Goal: Information Seeking & Learning: Learn about a topic

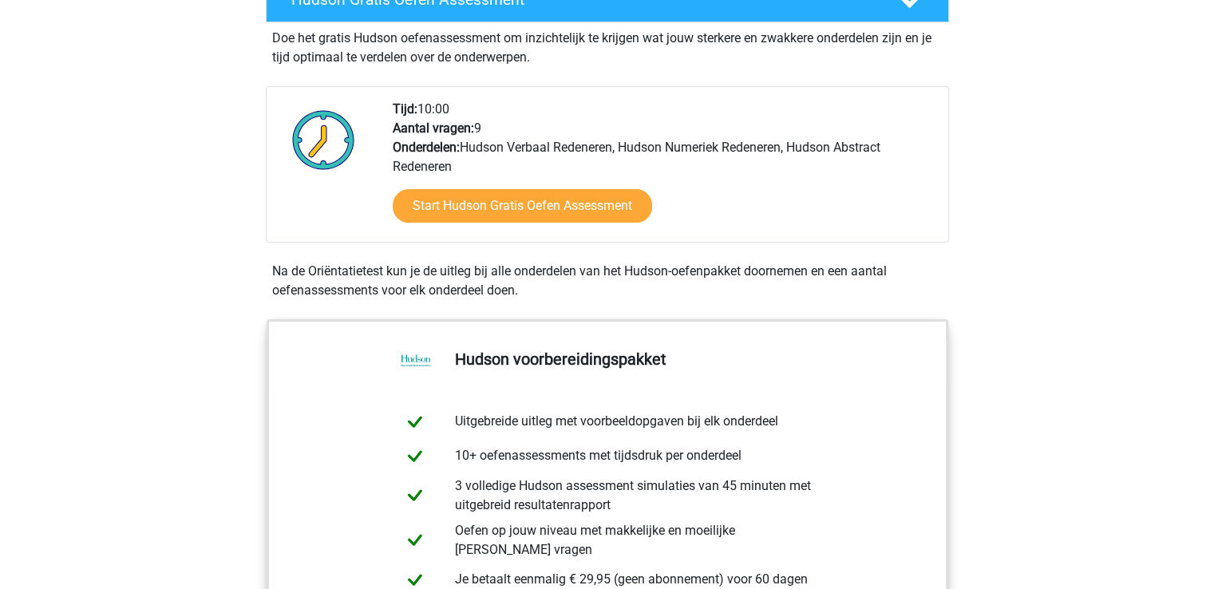
scroll to position [319, 0]
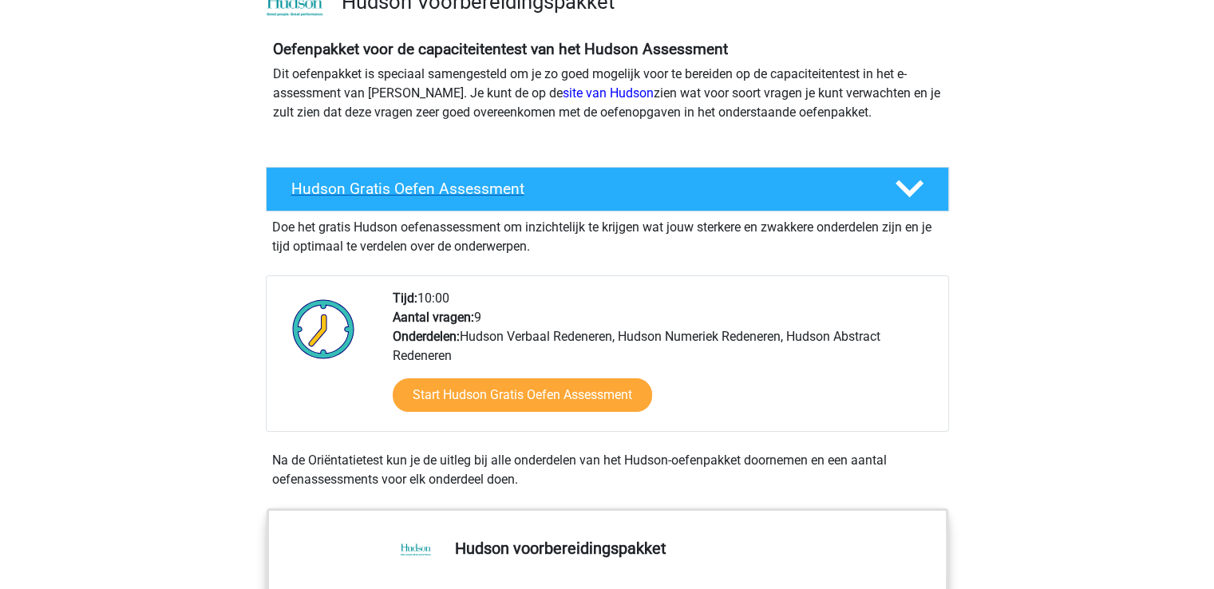
scroll to position [80, 0]
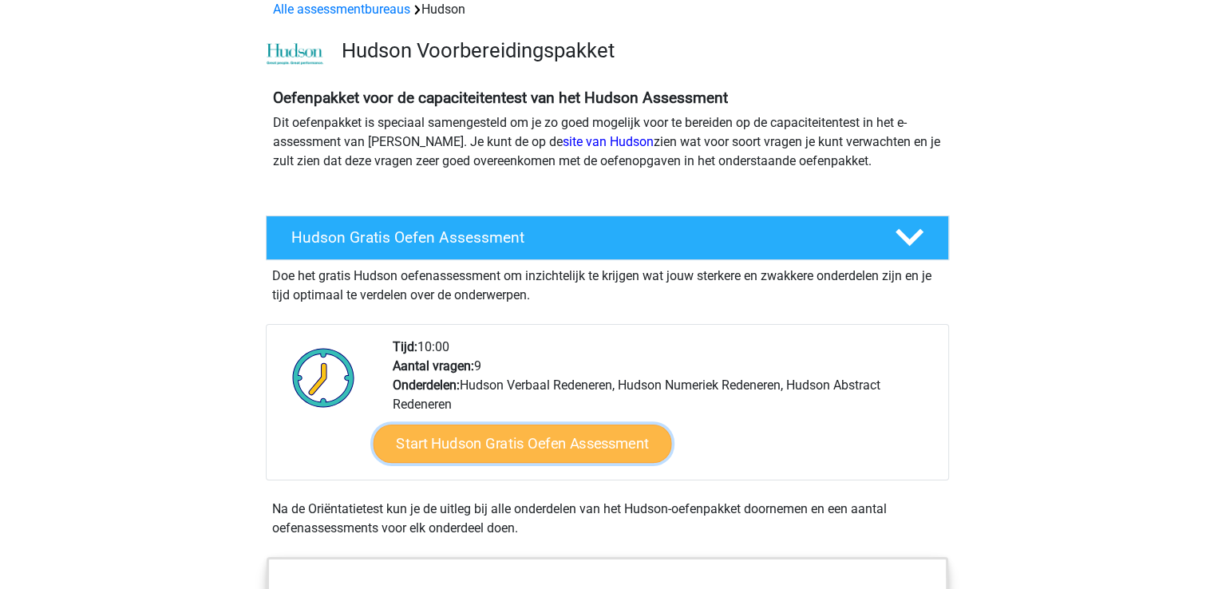
click at [532, 444] on link "Start Hudson Gratis Oefen Assessment" at bounding box center [522, 444] width 299 height 38
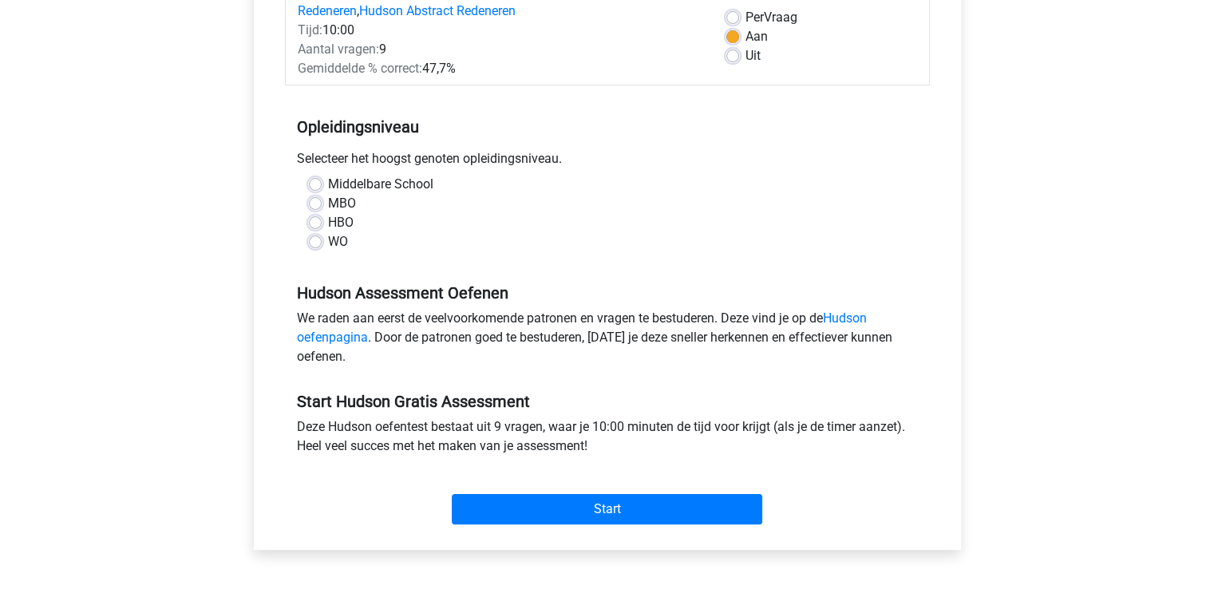
scroll to position [239, 0]
click at [328, 243] on label "WO" at bounding box center [338, 241] width 20 height 19
click at [316, 243] on input "WO" at bounding box center [315, 240] width 13 height 16
radio input "true"
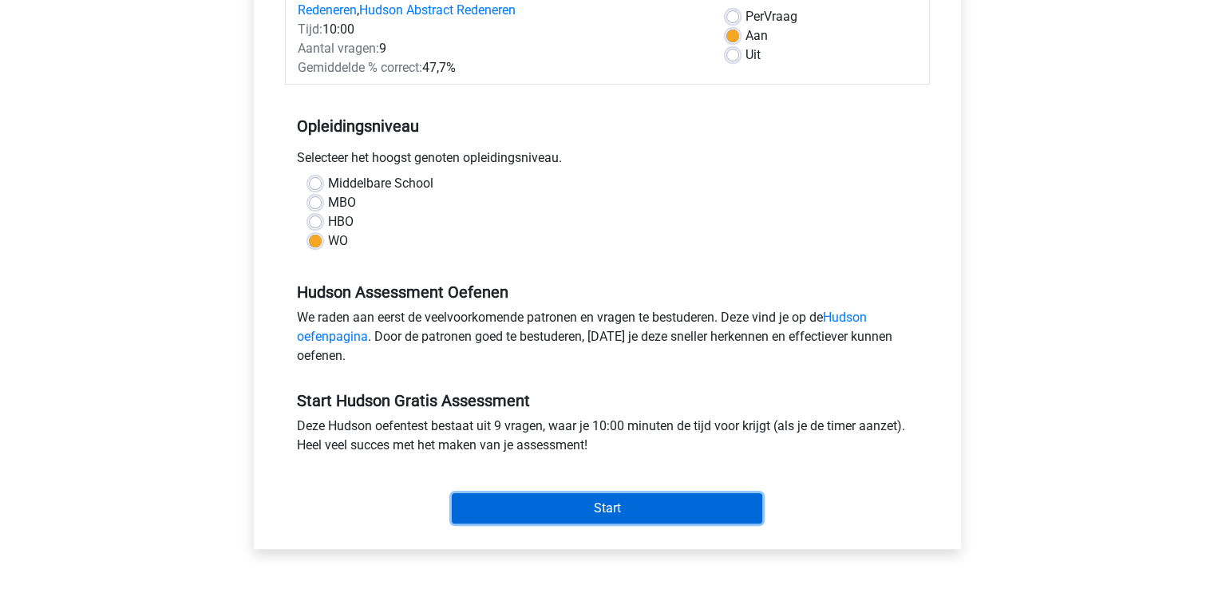
click at [584, 513] on input "Start" at bounding box center [607, 508] width 311 height 30
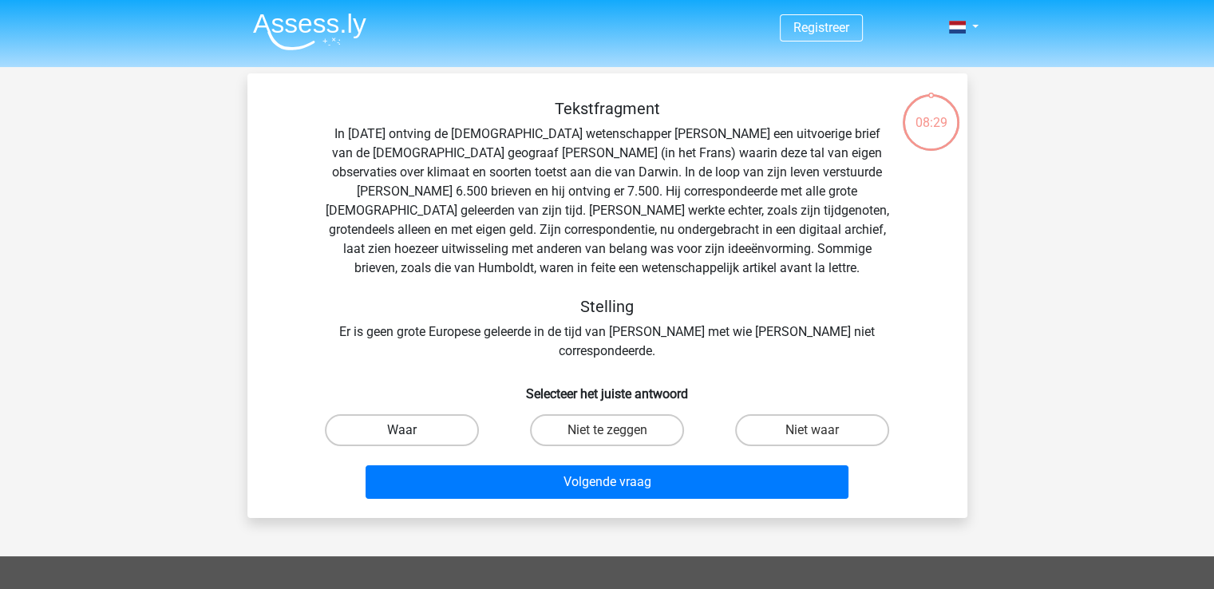
click at [380, 414] on label "Waar" at bounding box center [402, 430] width 154 height 32
click at [402, 430] on input "Waar" at bounding box center [407, 435] width 10 height 10
radio input "true"
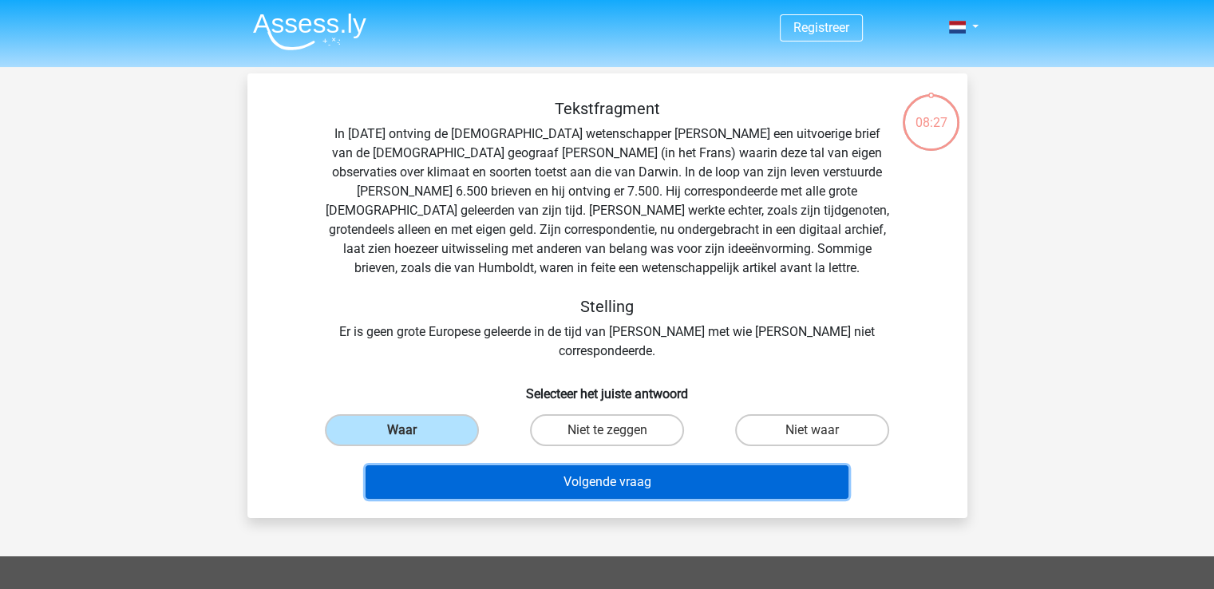
click at [561, 465] on button "Volgende vraag" at bounding box center [607, 482] width 483 height 34
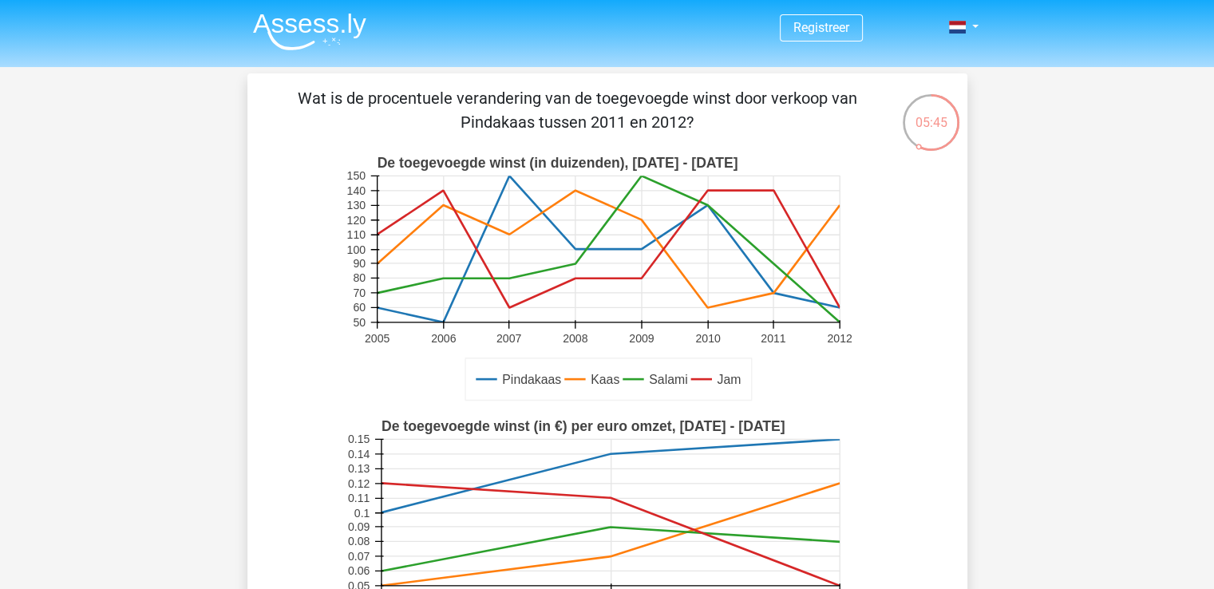
click at [940, 264] on div "Pindakaas Kaas Salami Jam De toegevoegde winst (in duizenden), 2005 - 2012 2005…" at bounding box center [607, 278] width 669 height 263
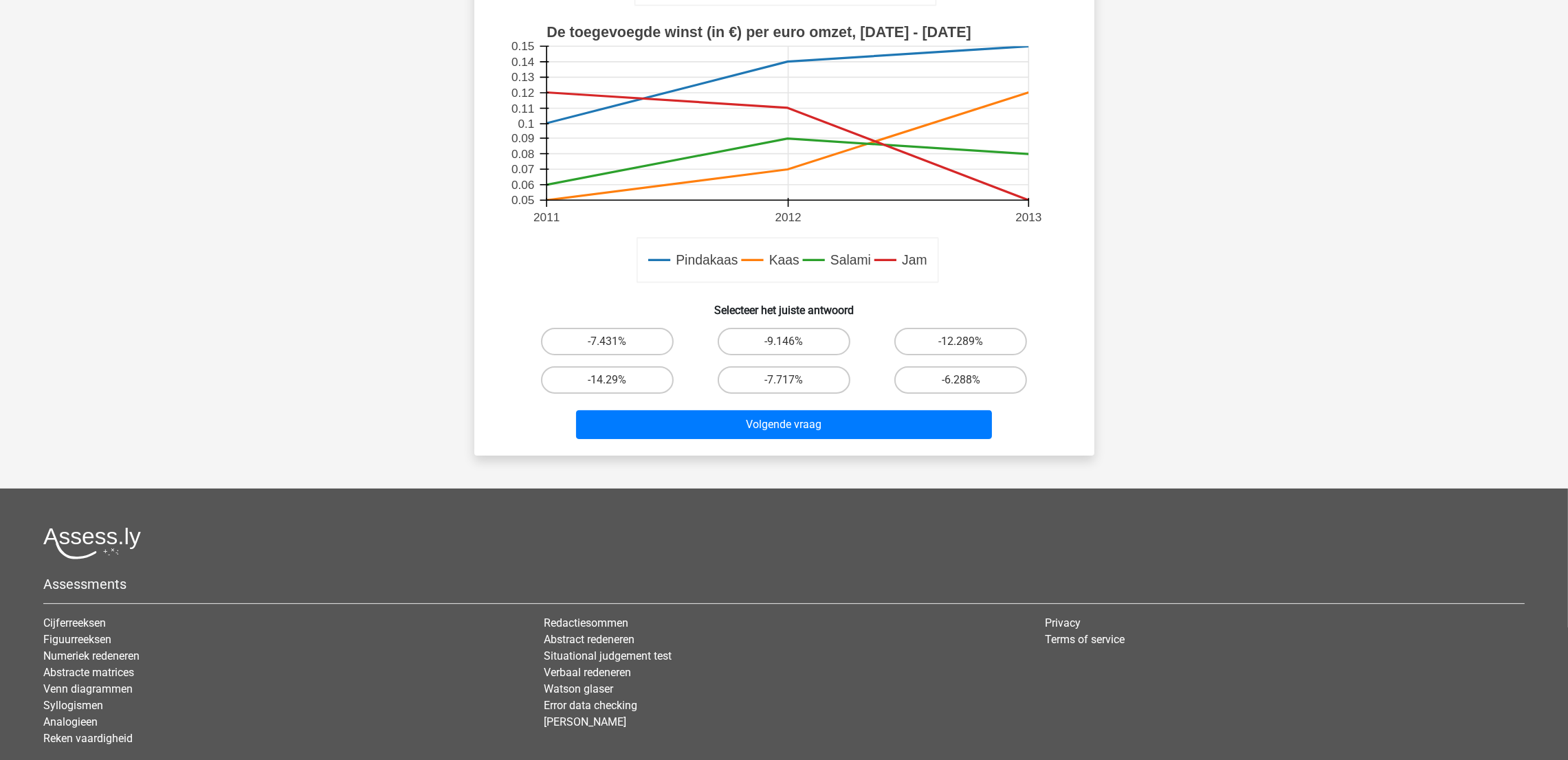
scroll to position [303, 0]
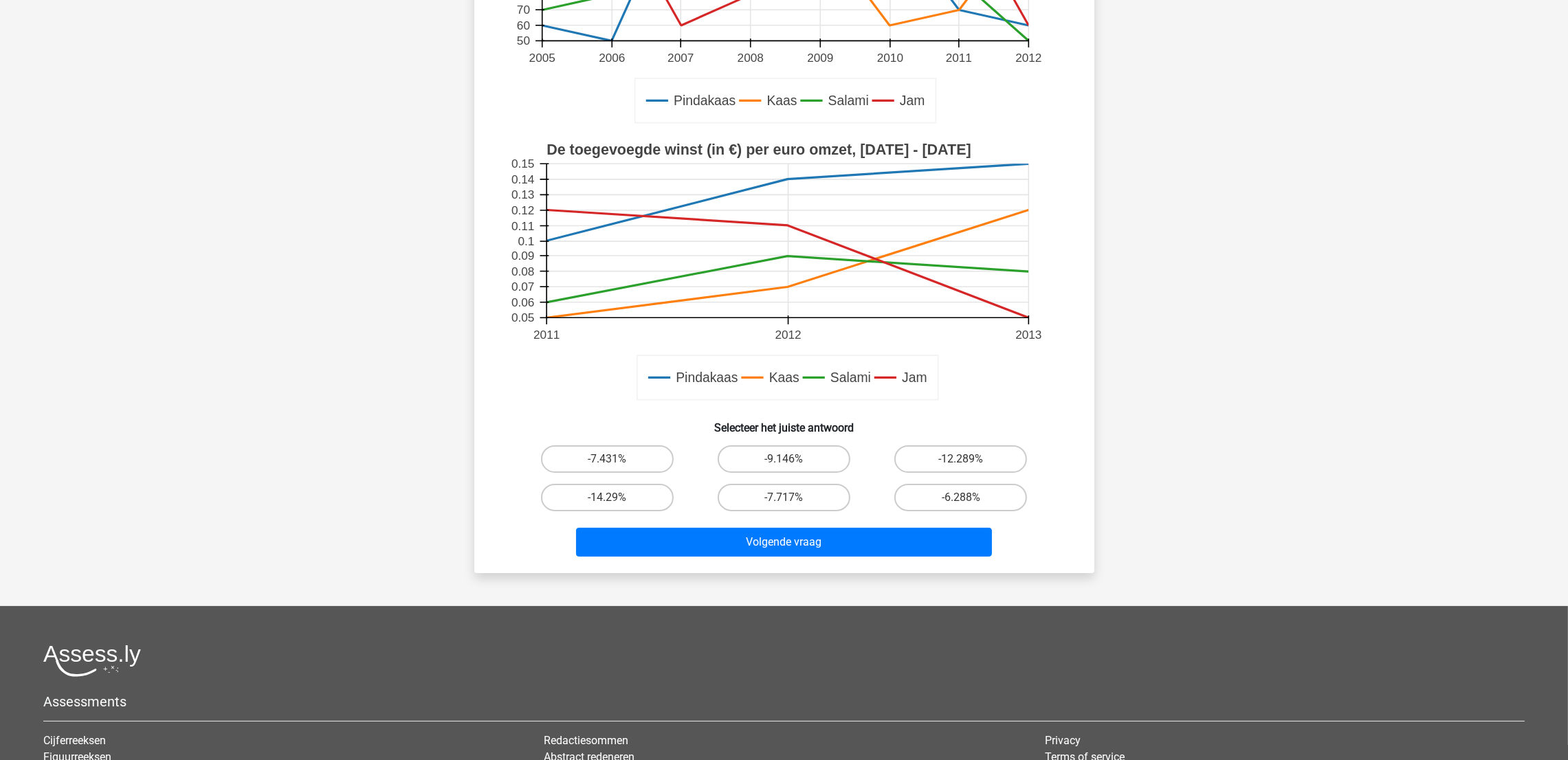
drag, startPoint x: 0, startPoint y: 207, endPoint x: 9, endPoint y: 179, distance: 29.4
click at [2, 198] on div "Registreer 50" at bounding box center [784, 333] width 1568 height 1272
click at [10, 178] on div "Registreer 50" at bounding box center [784, 333] width 1568 height 1272
click at [71, 158] on div "Registreer 50" at bounding box center [784, 333] width 1568 height 1272
drag, startPoint x: 73, startPoint y: 151, endPoint x: 102, endPoint y: 129, distance: 36.4
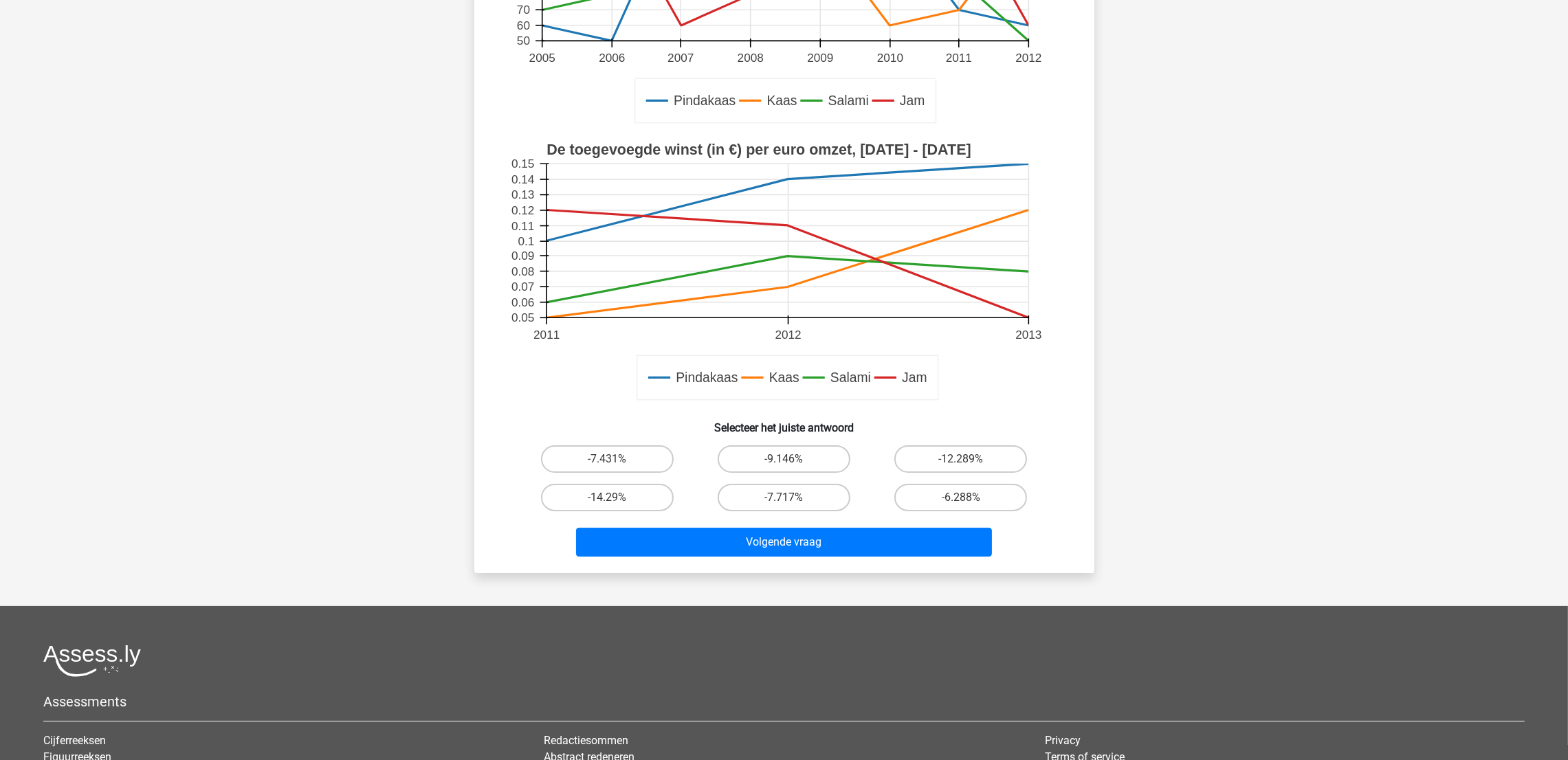
click at [87, 138] on div "Registreer 50" at bounding box center [784, 333] width 1568 height 1272
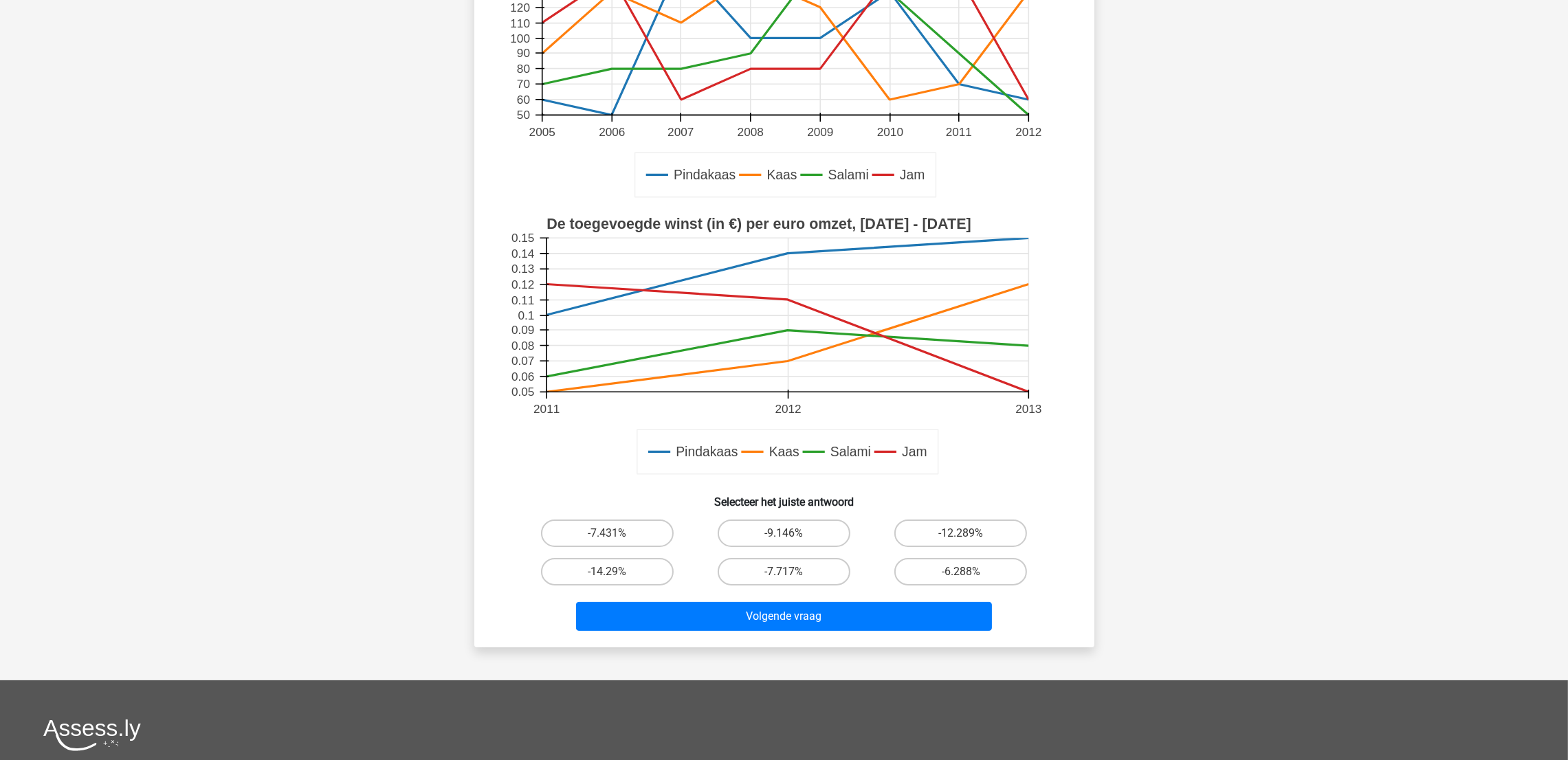
scroll to position [308, 0]
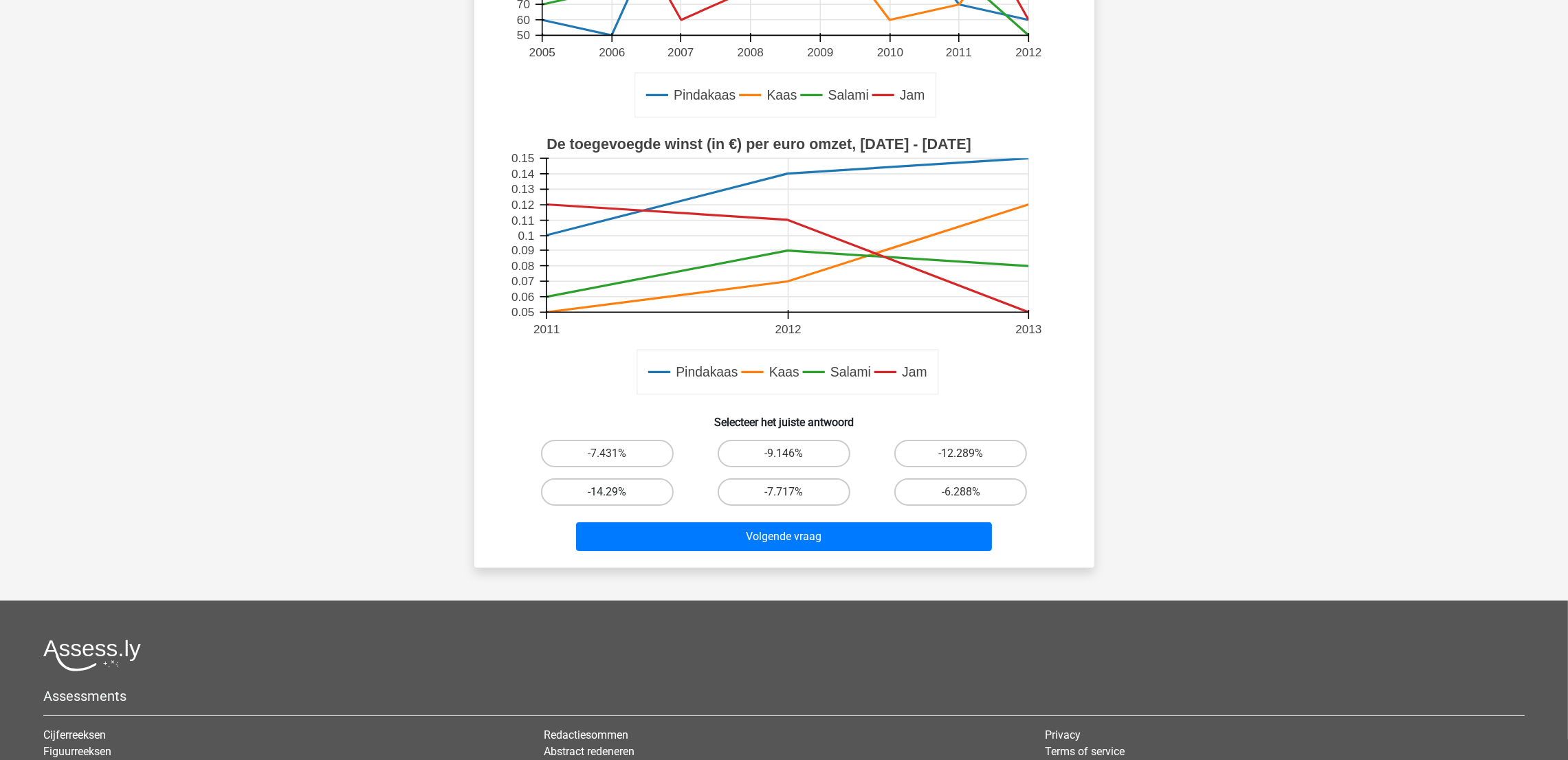
click at [625, 496] on label "-14.29%" at bounding box center [607, 492] width 133 height 28
click at [616, 496] on input "-14.29%" at bounding box center [611, 497] width 9 height 9
radio input "true"
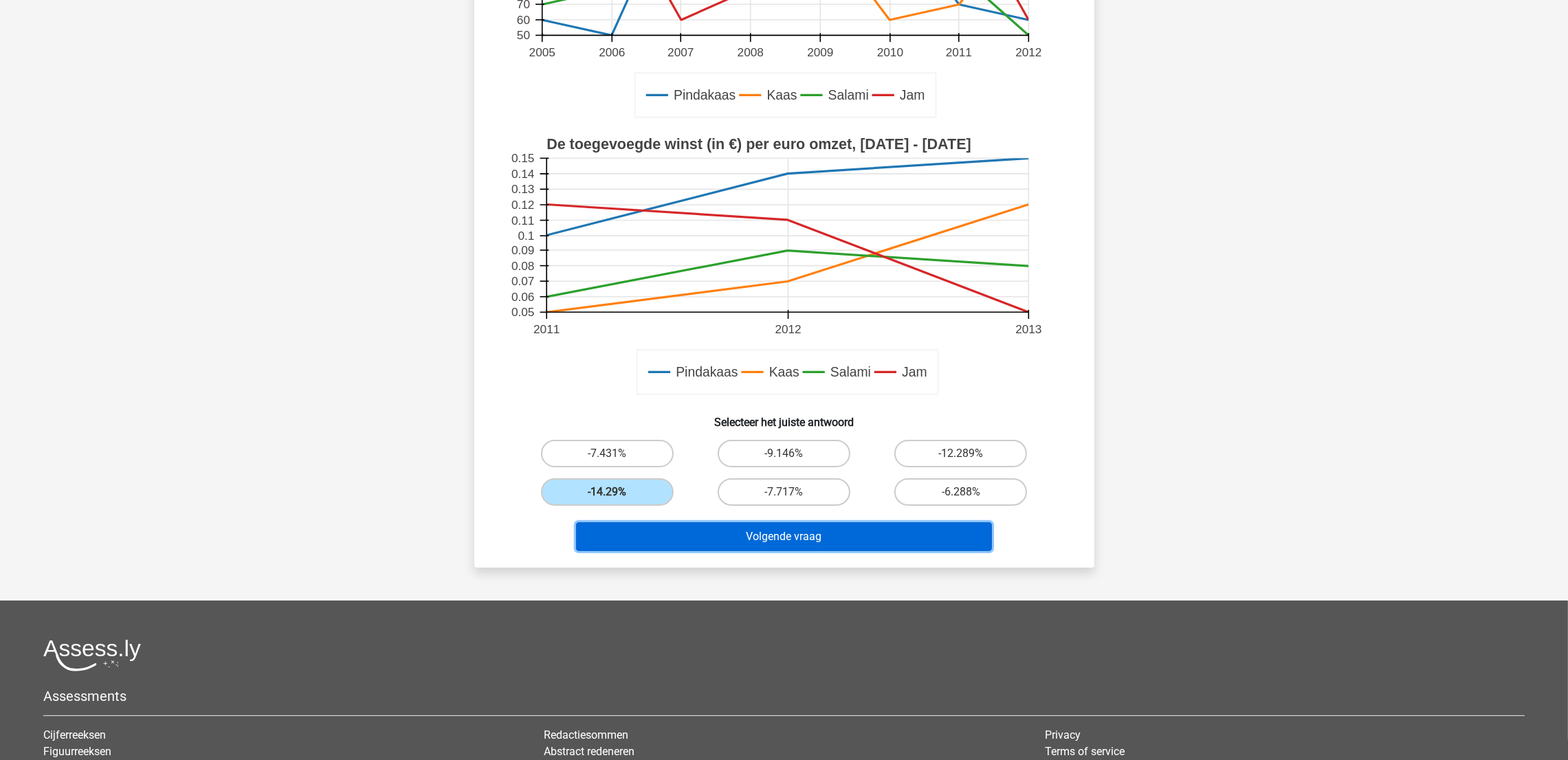
click at [889, 506] on button "Volgende vraag" at bounding box center [784, 537] width 416 height 29
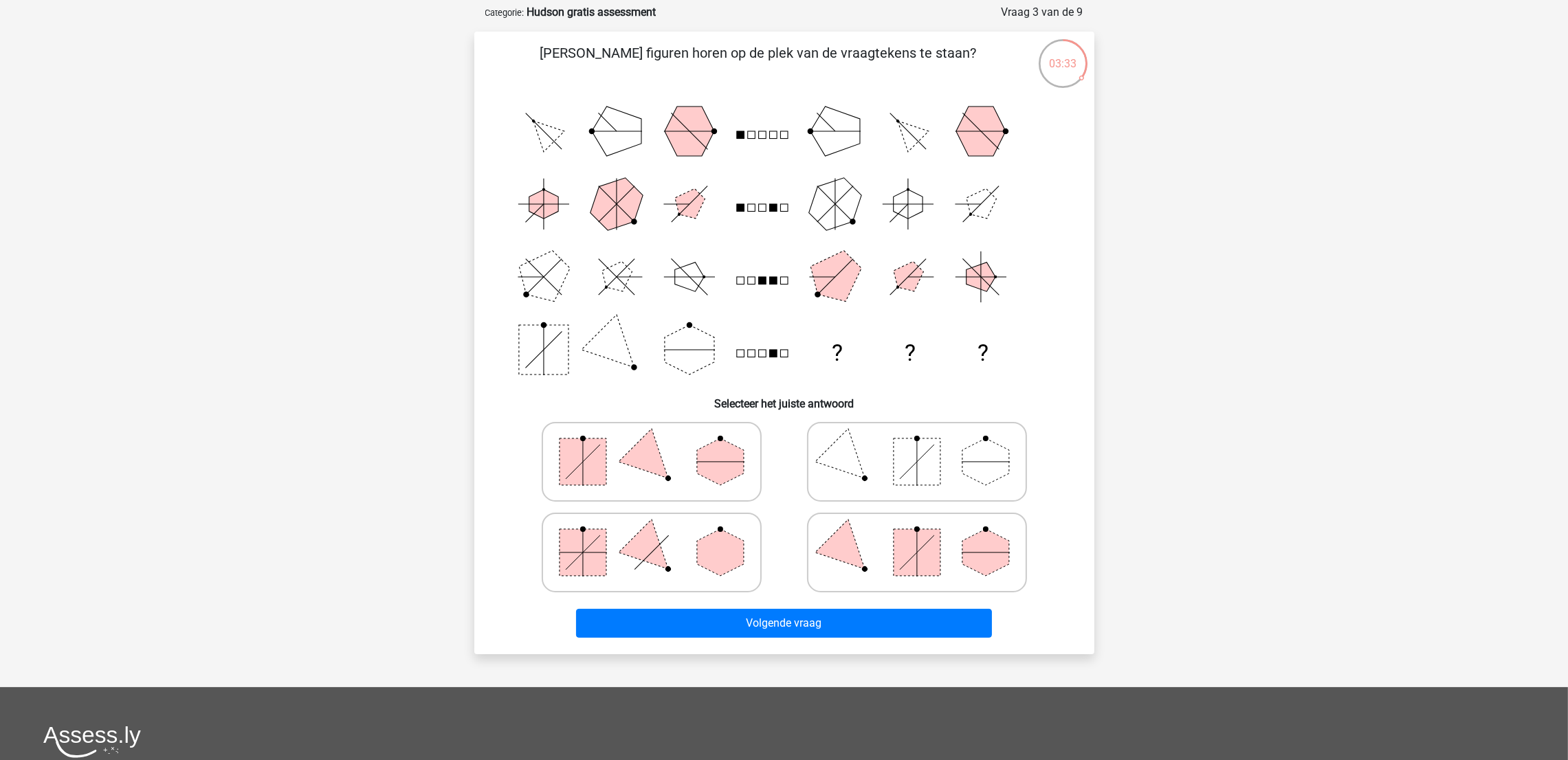
scroll to position [0, 0]
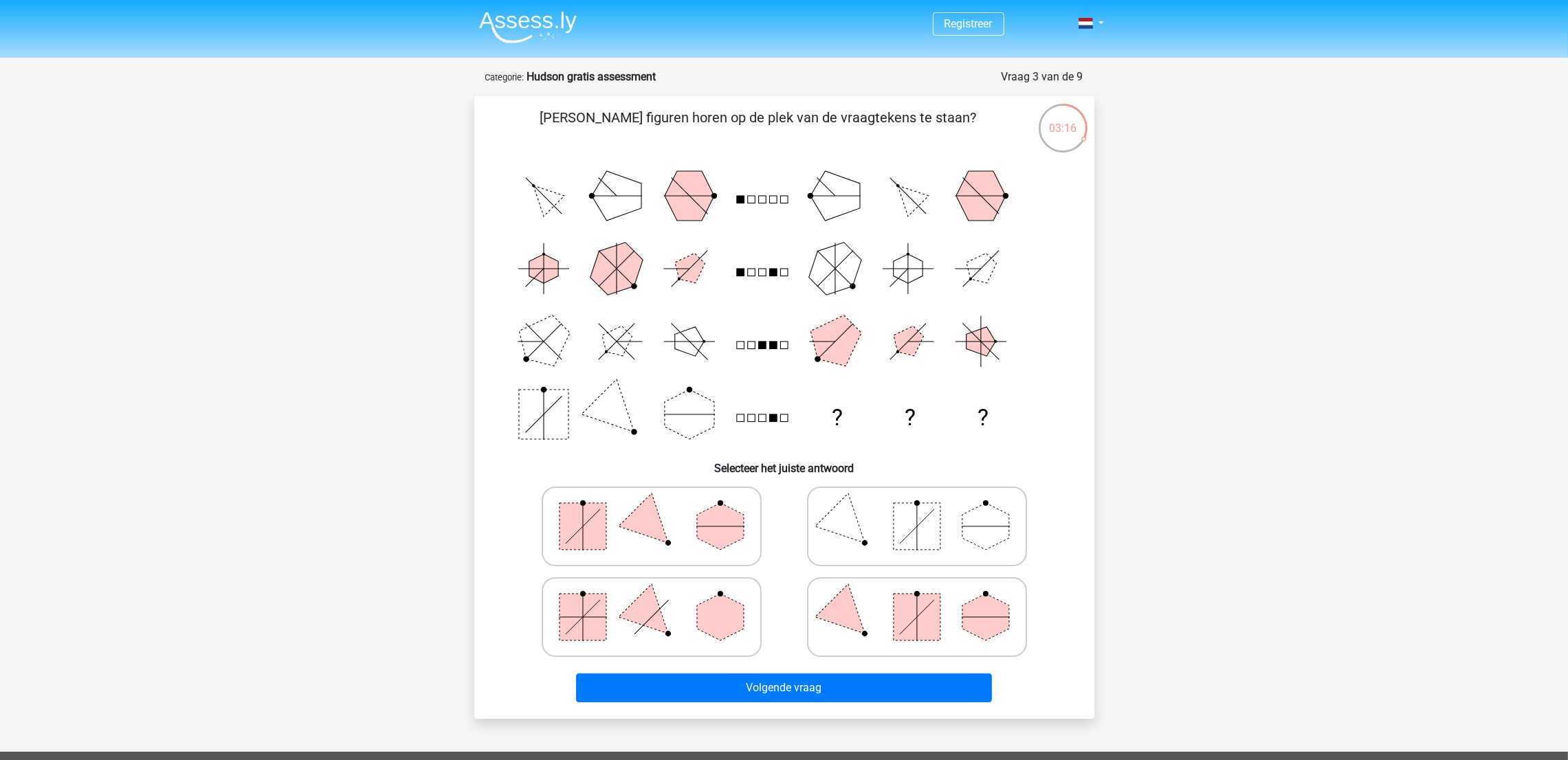
click at [864, 506] on icon at bounding box center [916, 527] width 206 height 69
click at [917, 506] on input "radio" at bounding box center [921, 504] width 9 height 9
radio input "true"
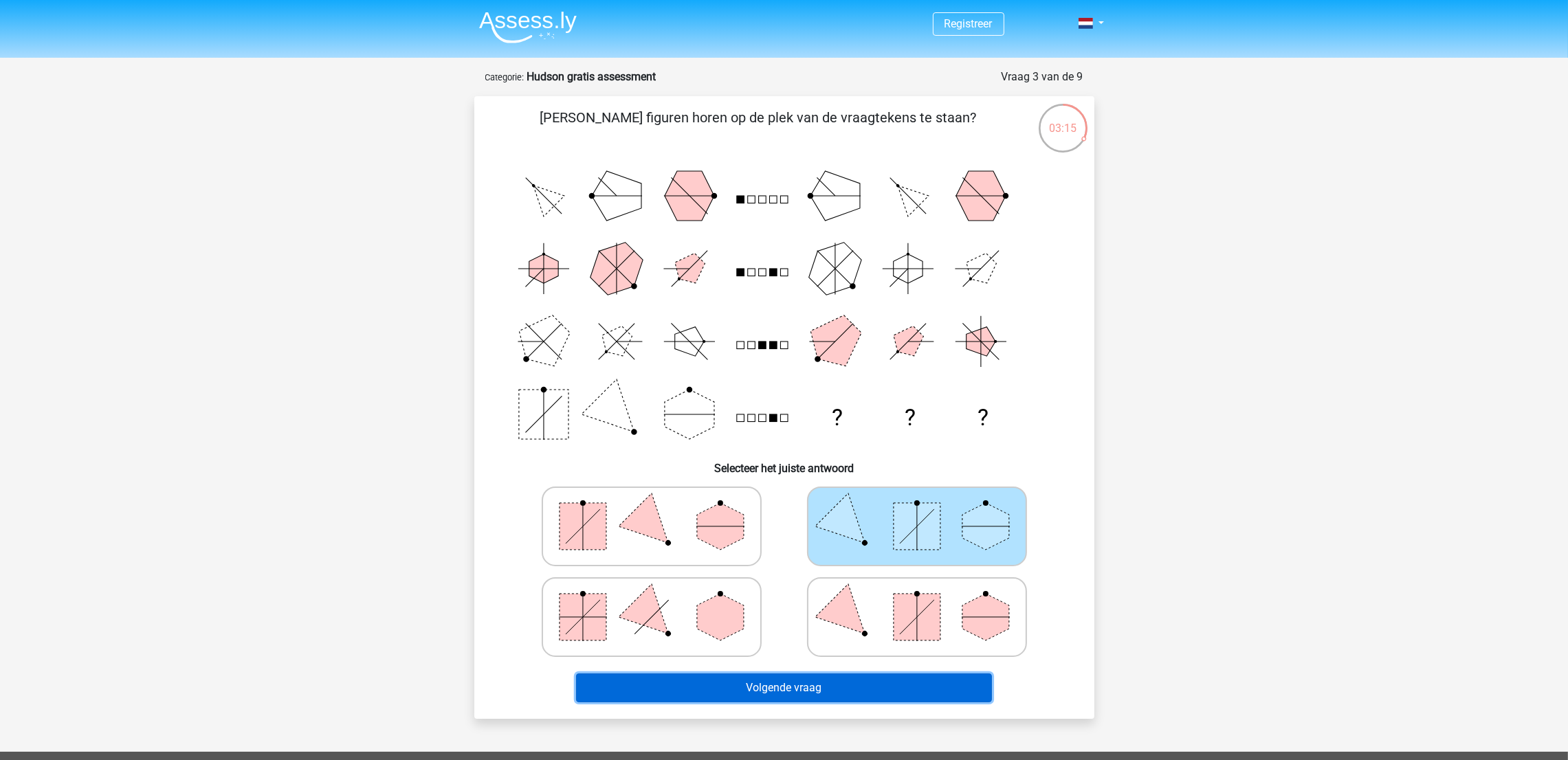
click at [753, 506] on button "Volgende vraag" at bounding box center [784, 688] width 416 height 29
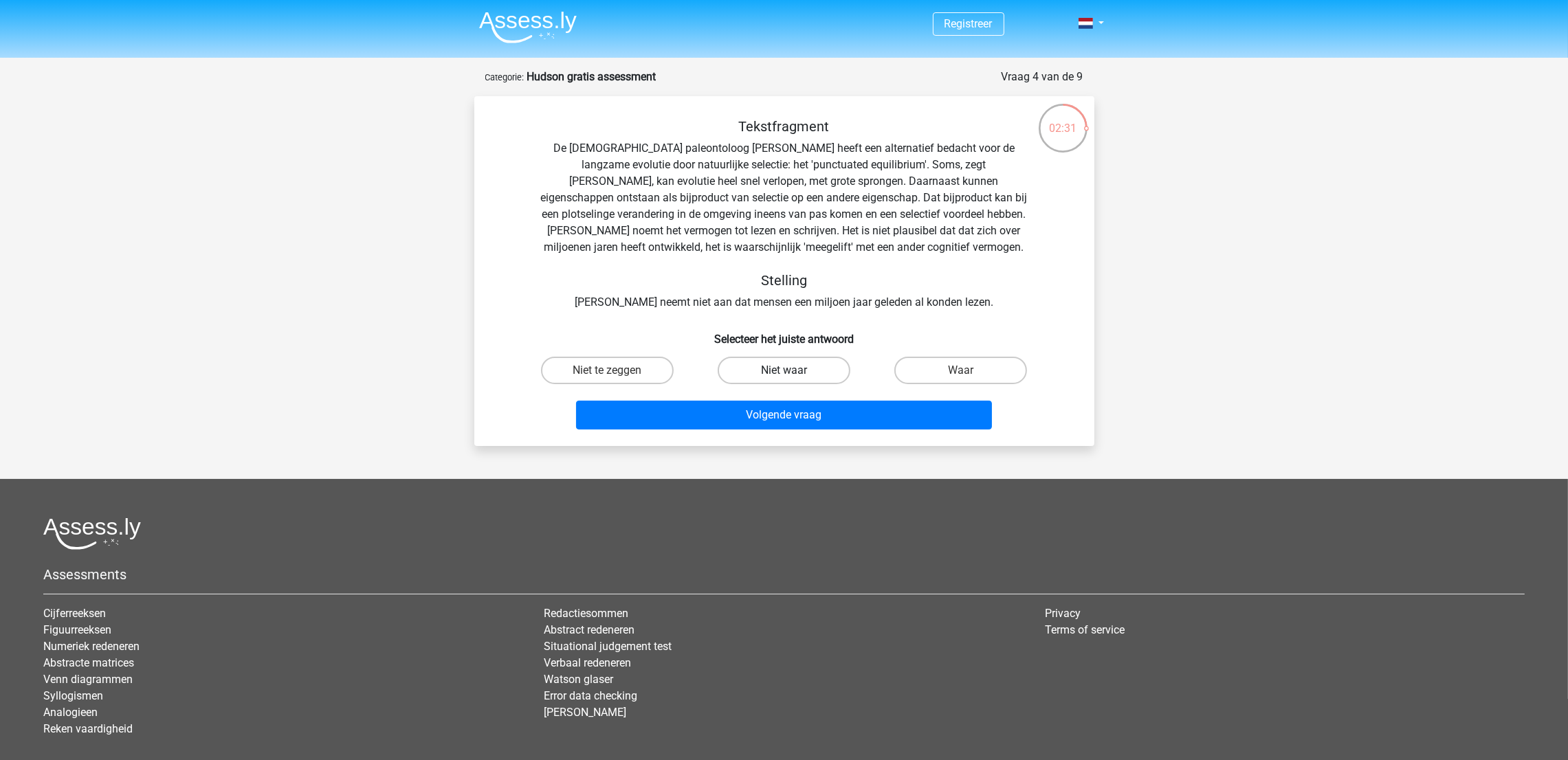
drag, startPoint x: 778, startPoint y: 365, endPoint x: 778, endPoint y: 377, distance: 12.0
click at [778, 372] on label "Niet waar" at bounding box center [784, 370] width 133 height 28
click at [784, 372] on input "Niet waar" at bounding box center [788, 374] width 9 height 9
radio input "true"
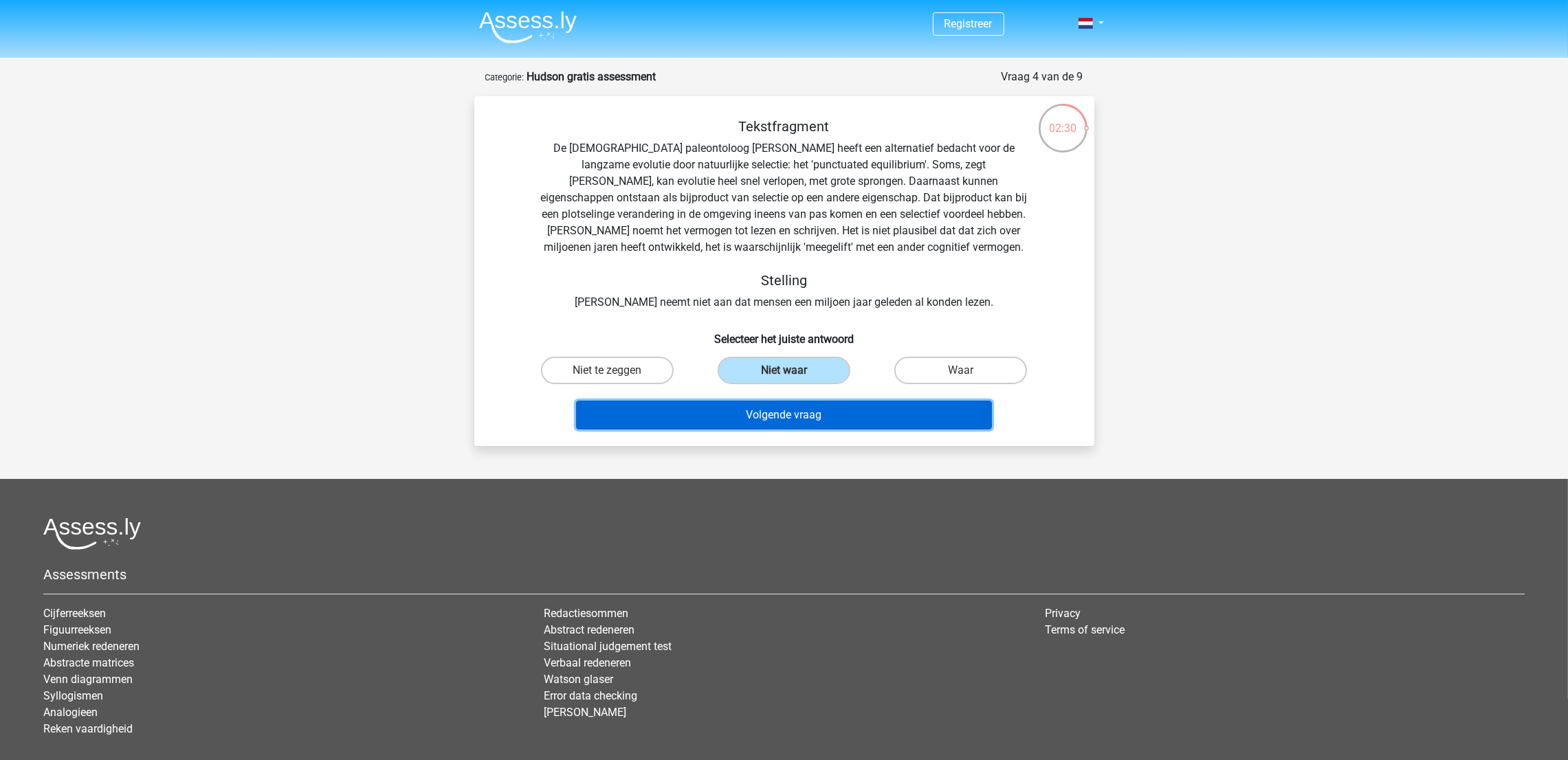
click at [782, 425] on button "Volgende vraag" at bounding box center [784, 415] width 416 height 29
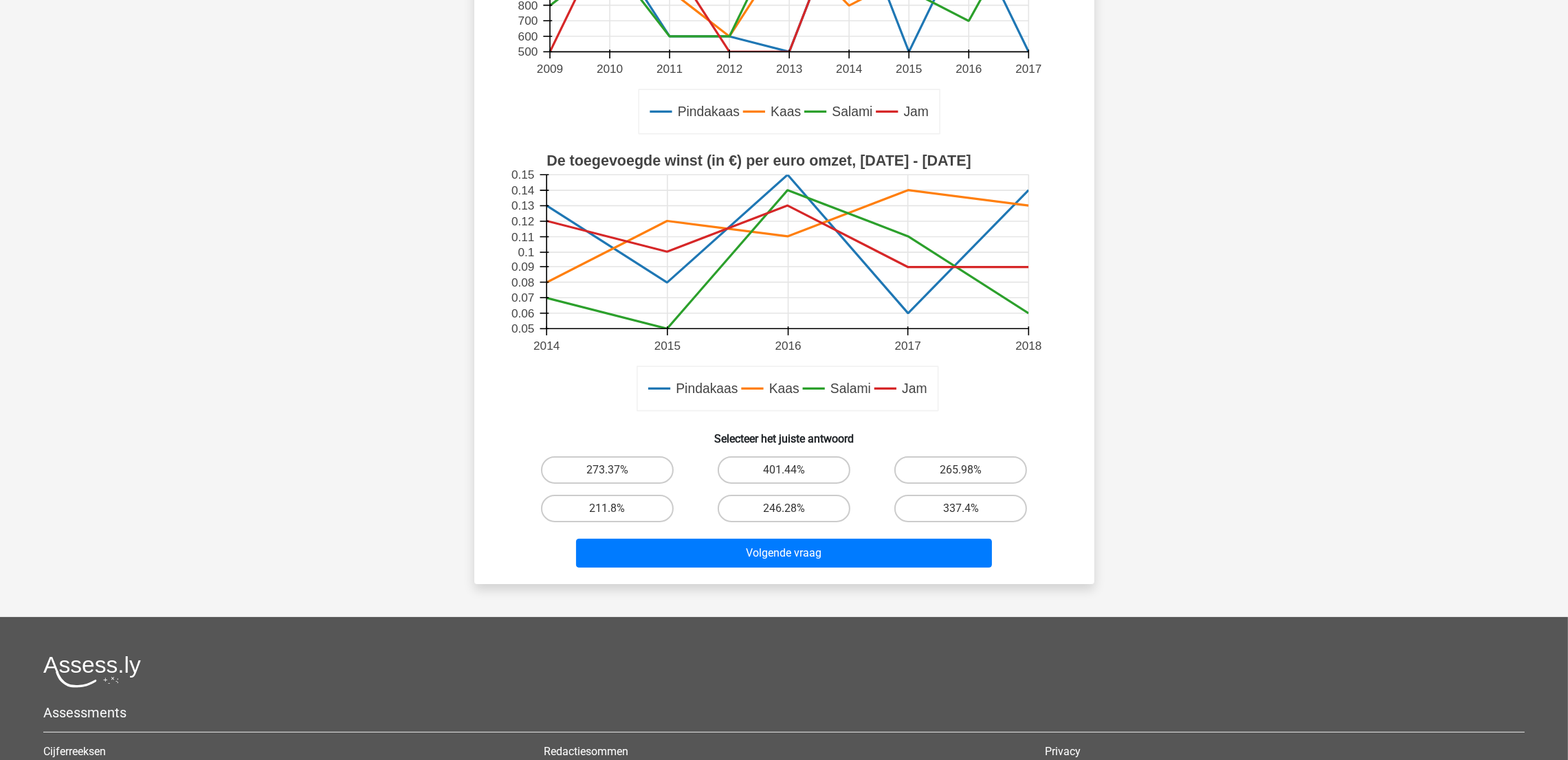
scroll to position [275, 0]
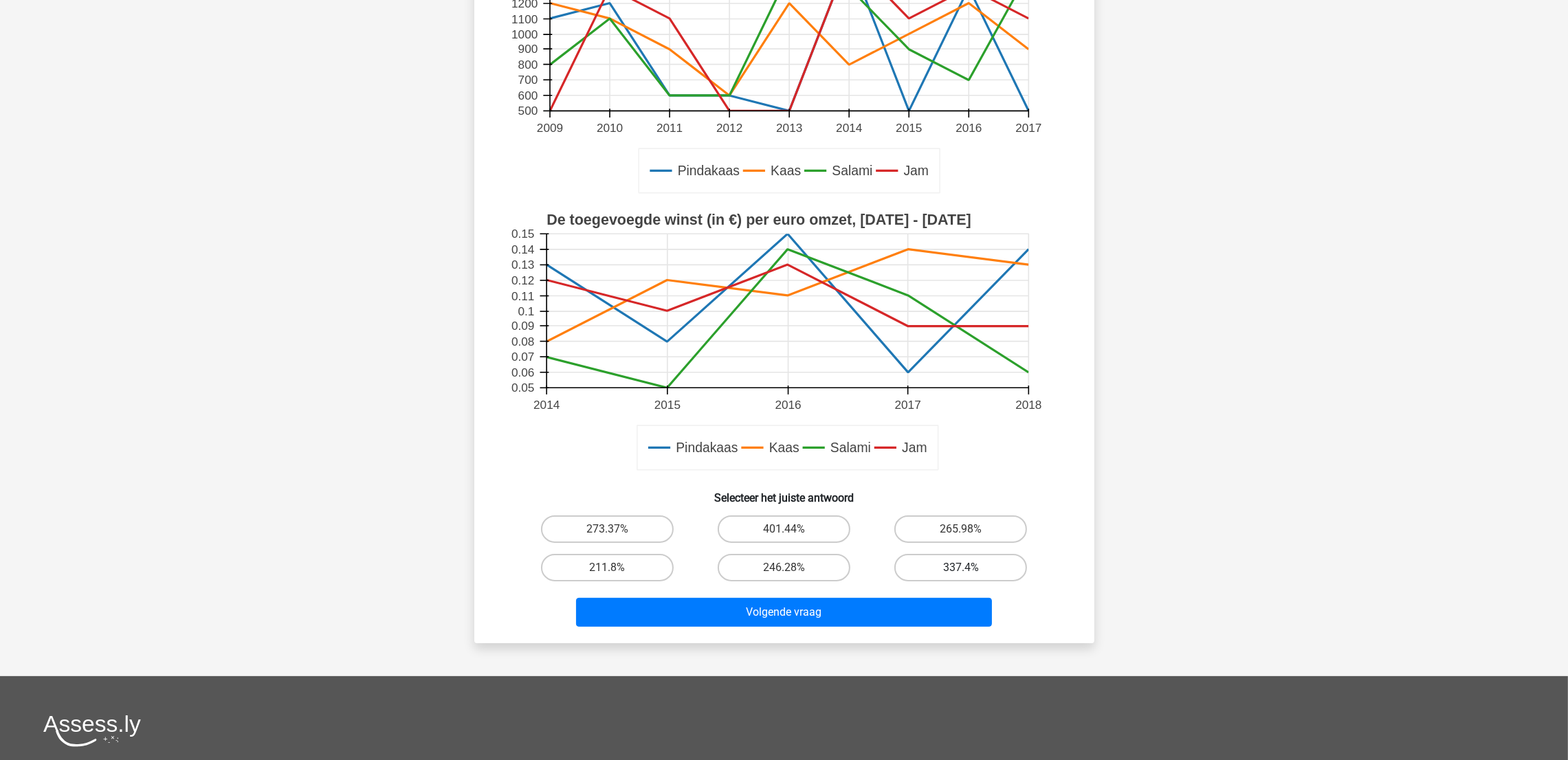
click at [958, 506] on label "337.4%" at bounding box center [961, 567] width 133 height 28
click at [961, 506] on input "337.4%" at bounding box center [965, 572] width 9 height 9
radio input "true"
click at [815, 506] on div "Volgende vraag" at bounding box center [784, 615] width 530 height 34
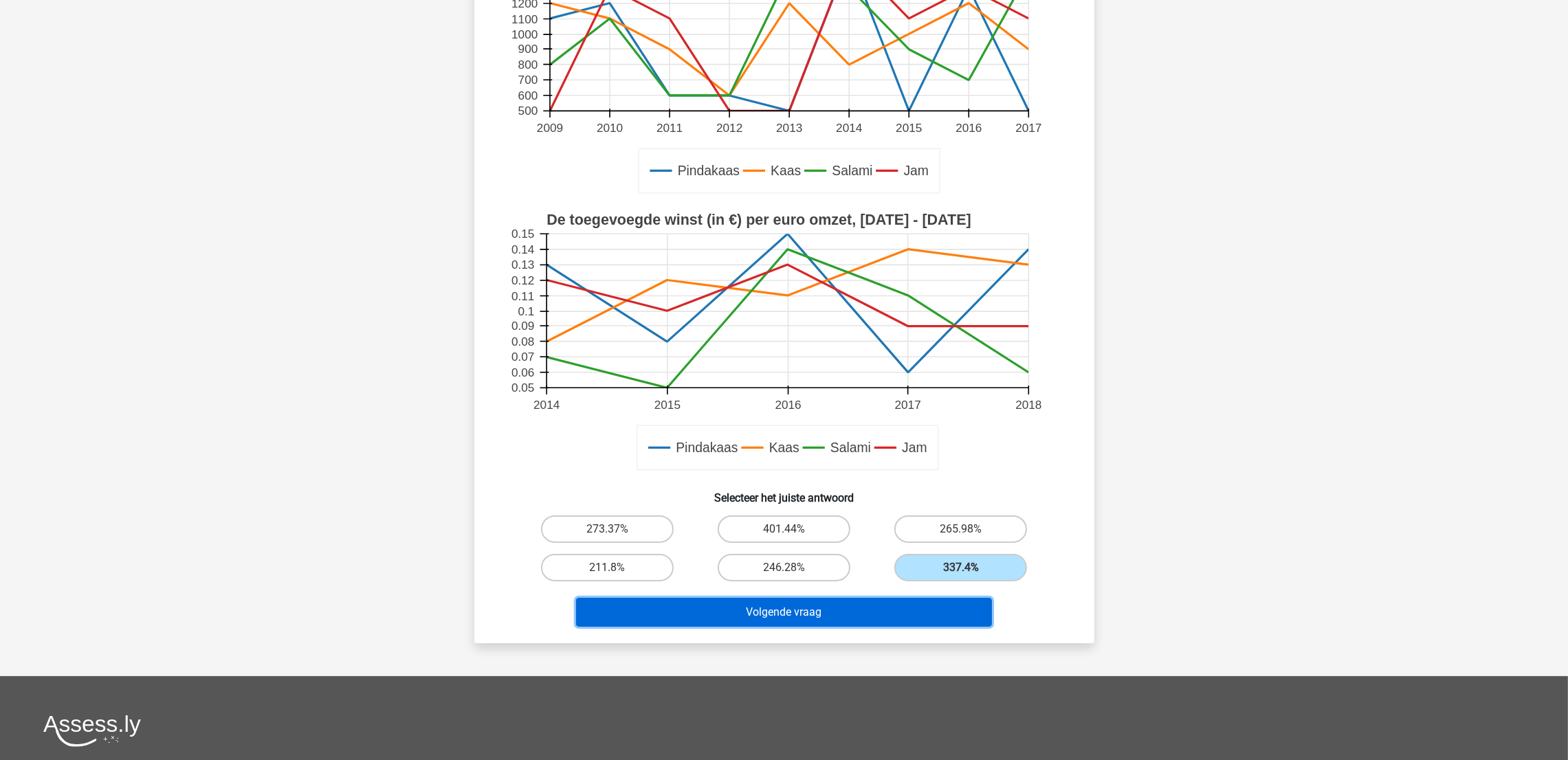
click at [808, 506] on button "Volgende vraag" at bounding box center [784, 613] width 416 height 29
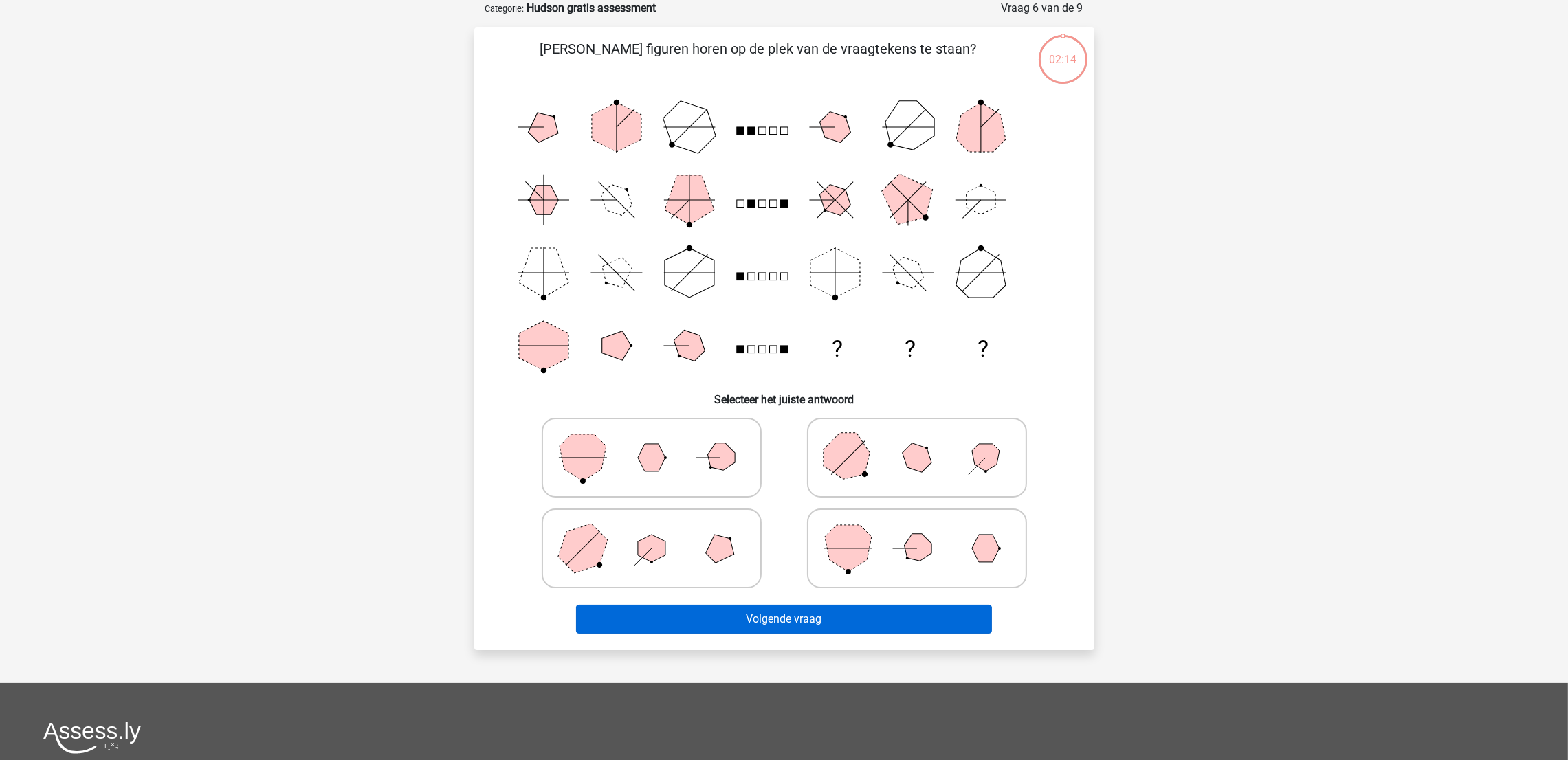
scroll to position [68, 0]
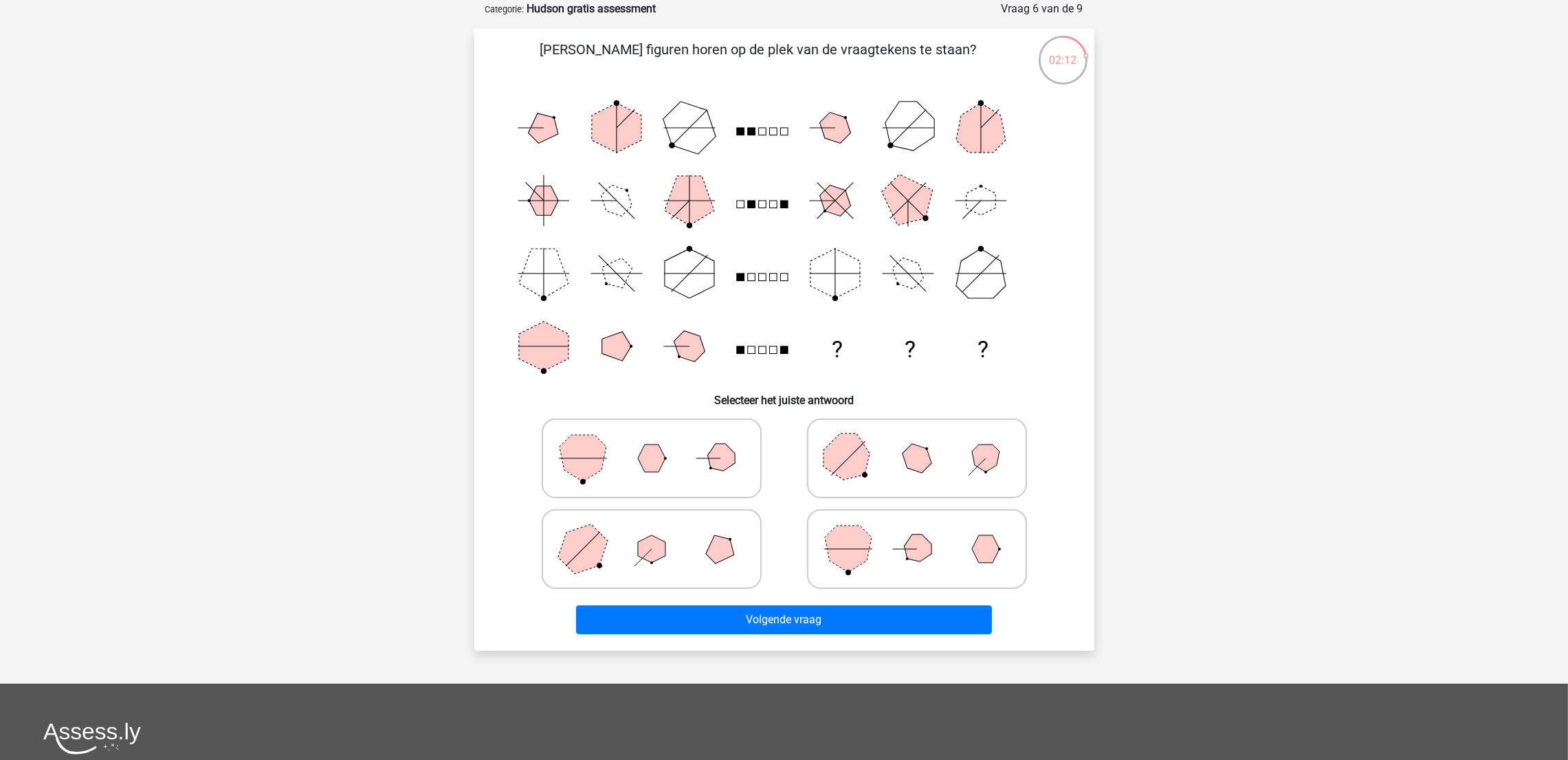
click at [846, 506] on polygon at bounding box center [848, 549] width 46 height 46
click at [917, 506] on input "radio" at bounding box center [921, 528] width 9 height 9
radio input "true"
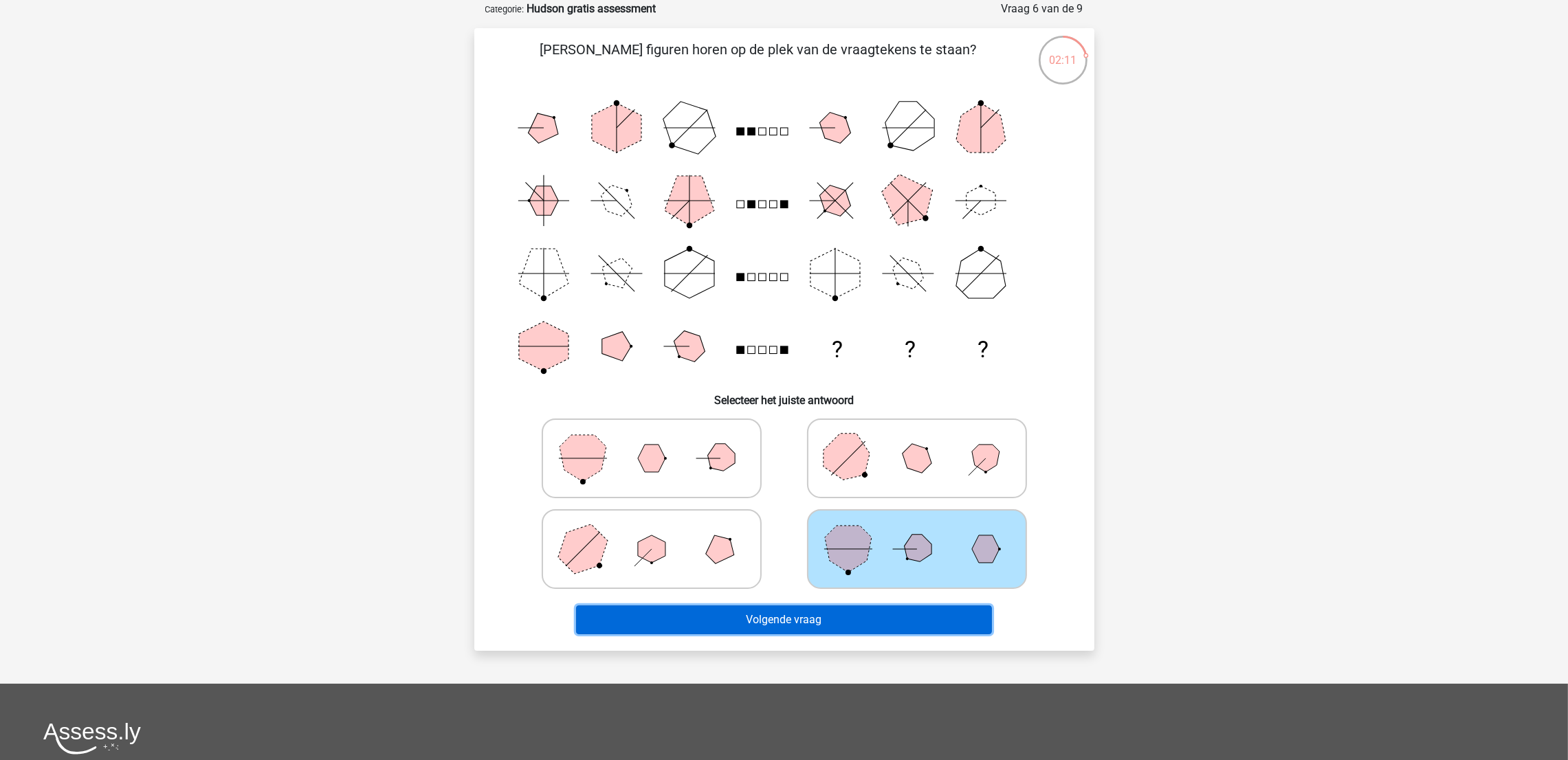
click at [734, 506] on button "Volgende vraag" at bounding box center [784, 620] width 416 height 29
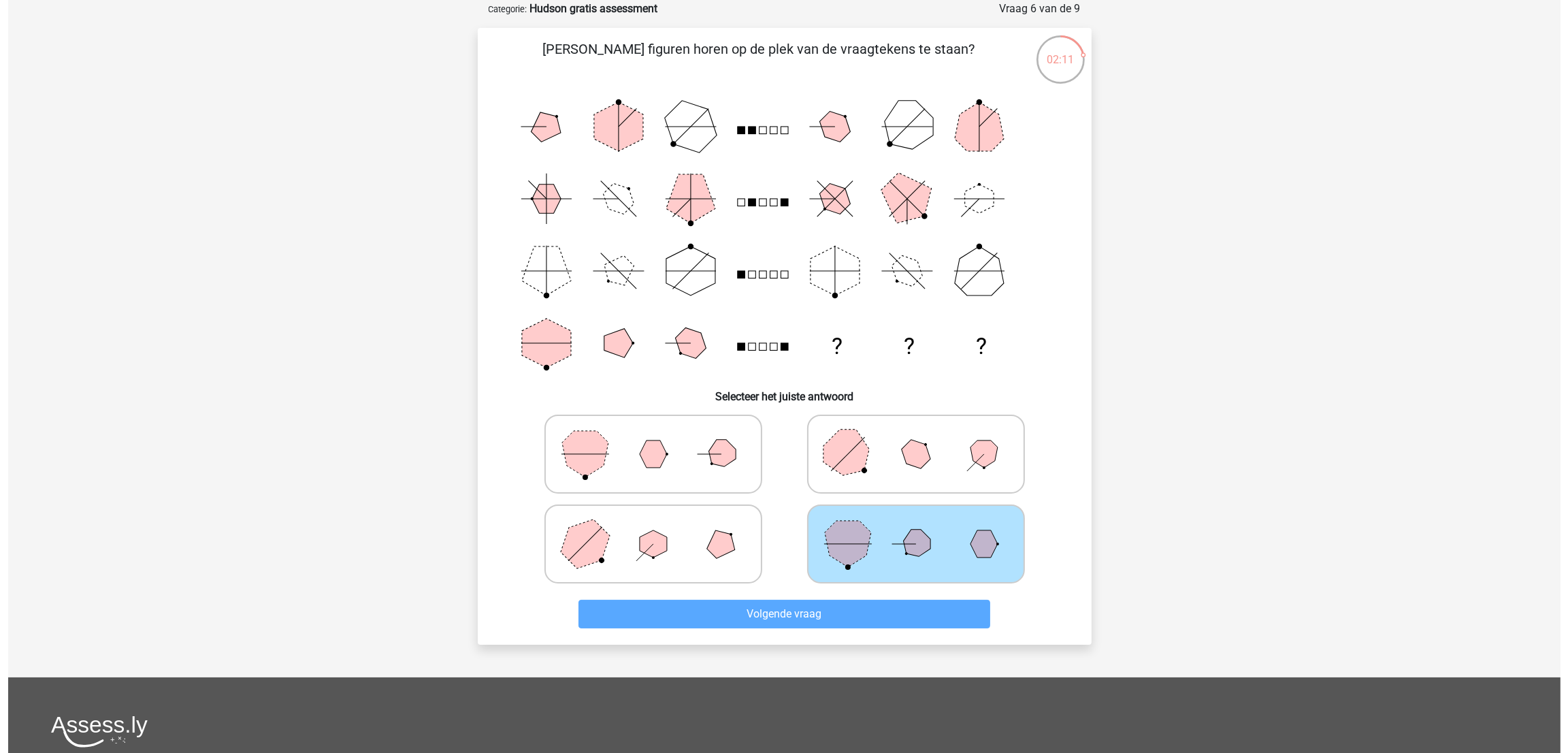
scroll to position [0, 0]
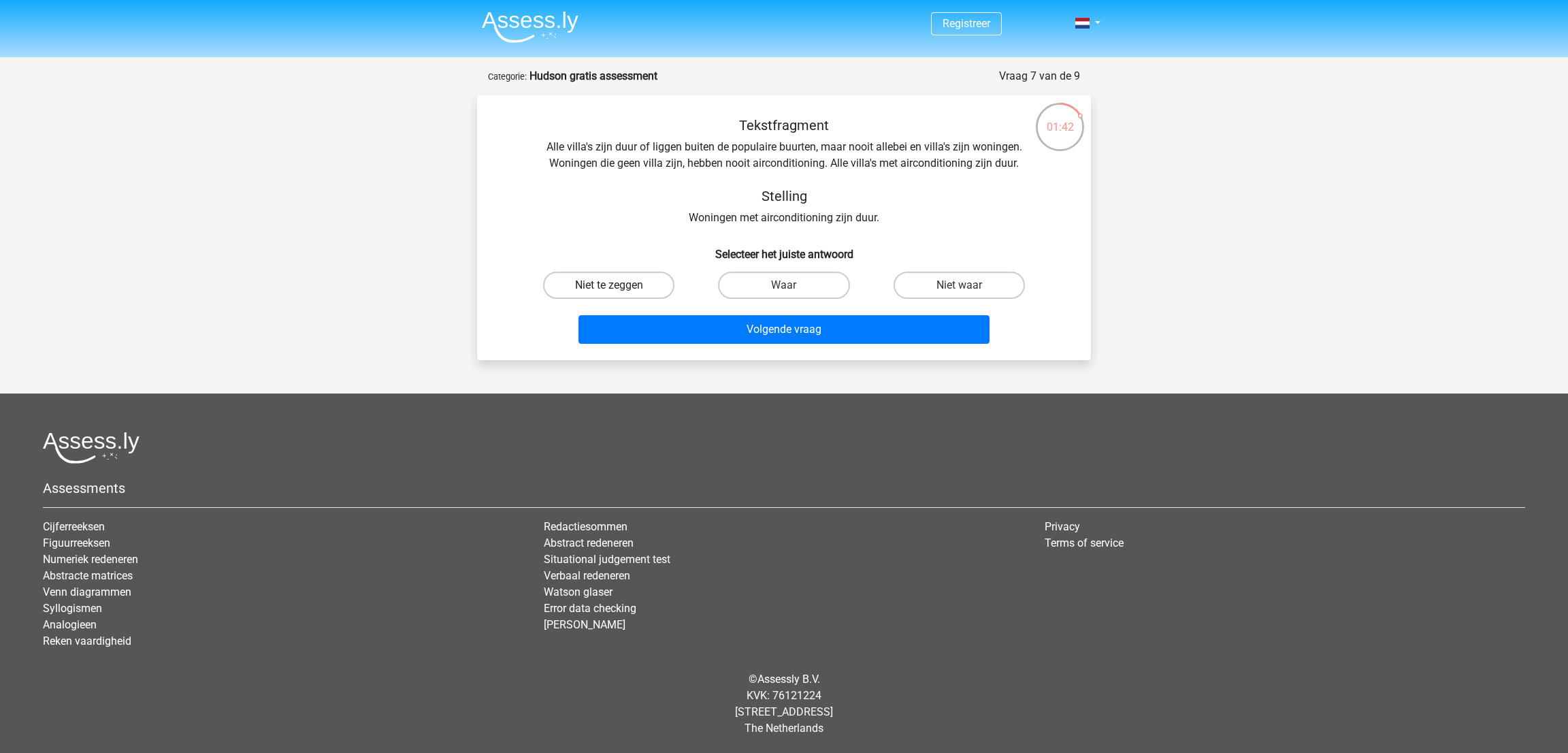
click at [605, 295] on label "Niet te zeggen" at bounding box center [609, 286] width 131 height 27
click at [609, 294] on input "Niet te zeggen" at bounding box center [613, 289] width 9 height 9
radio input "true"
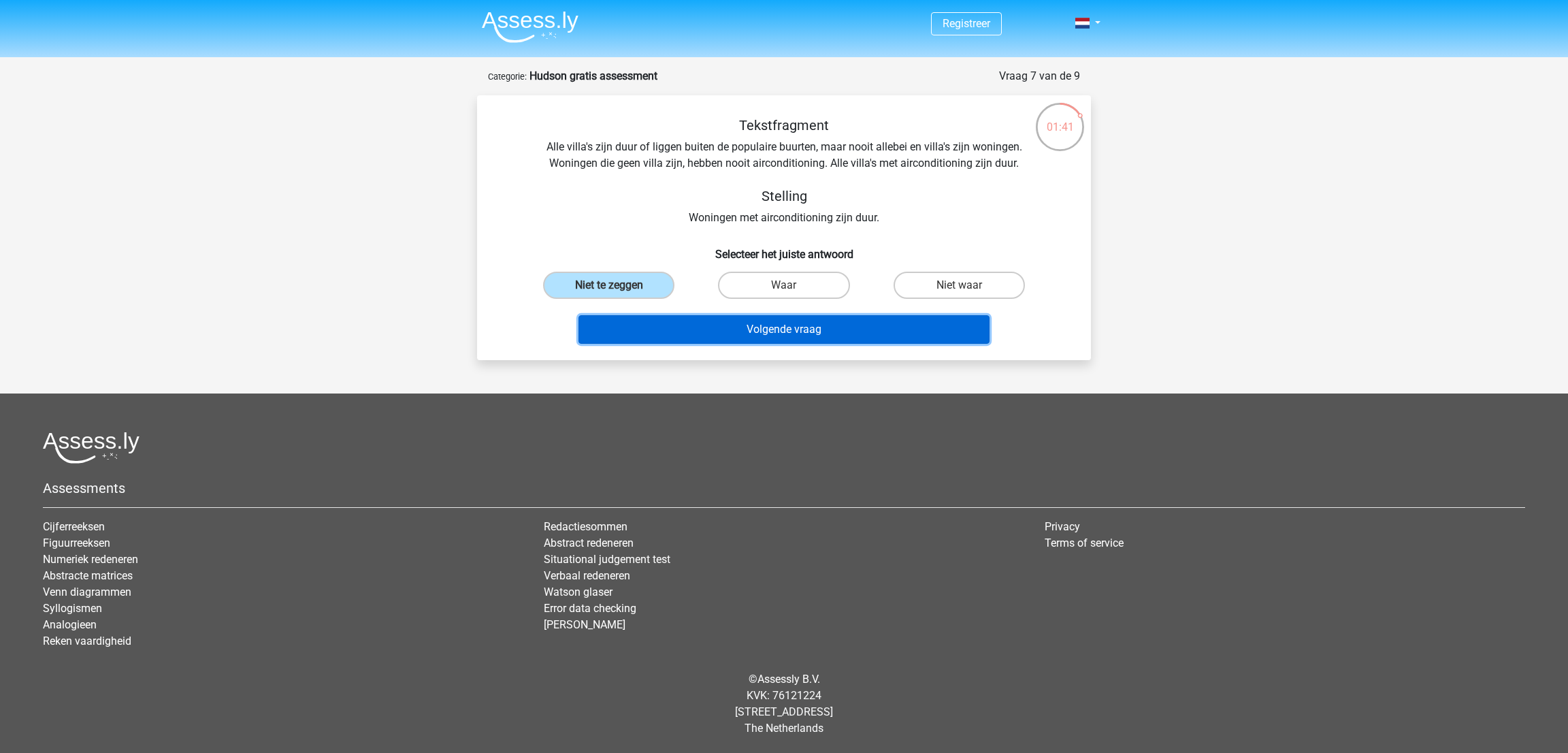
click at [734, 328] on button "Volgende vraag" at bounding box center [784, 330] width 412 height 29
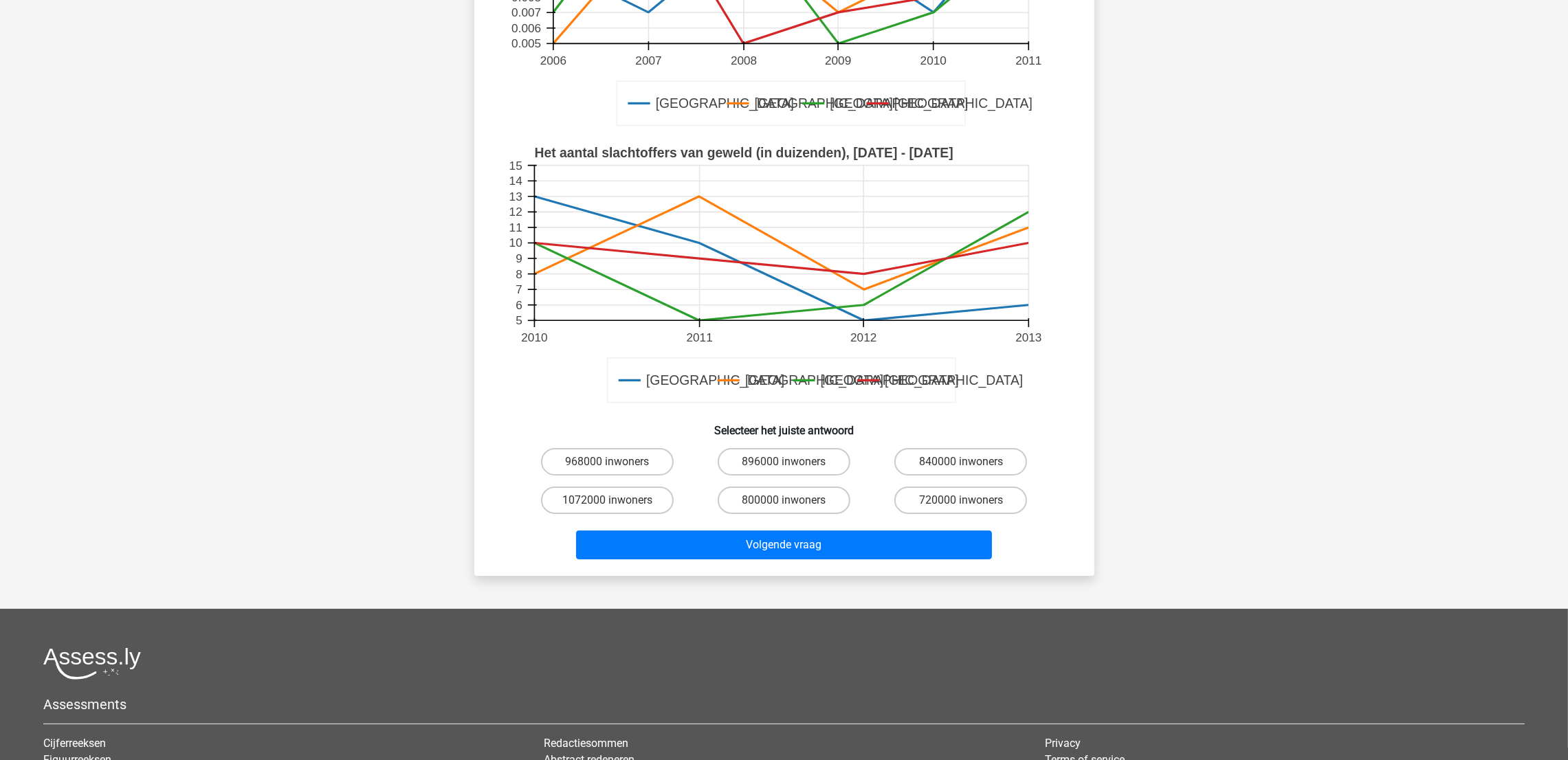
scroll to position [308, 0]
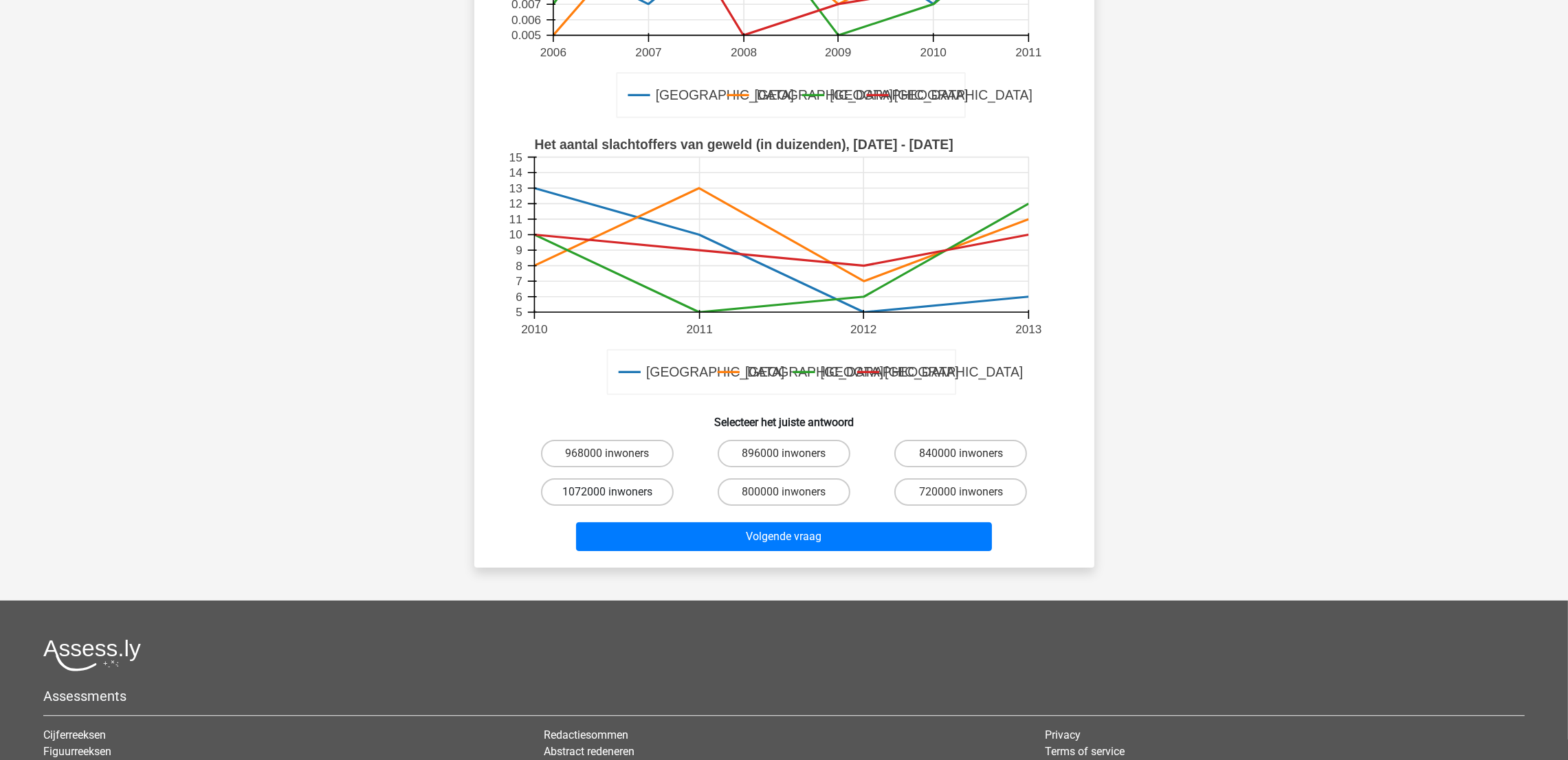
click at [632, 489] on label "1072000 inwoners" at bounding box center [607, 492] width 133 height 28
click at [616, 492] on input "1072000 inwoners" at bounding box center [611, 497] width 9 height 9
radio input "true"
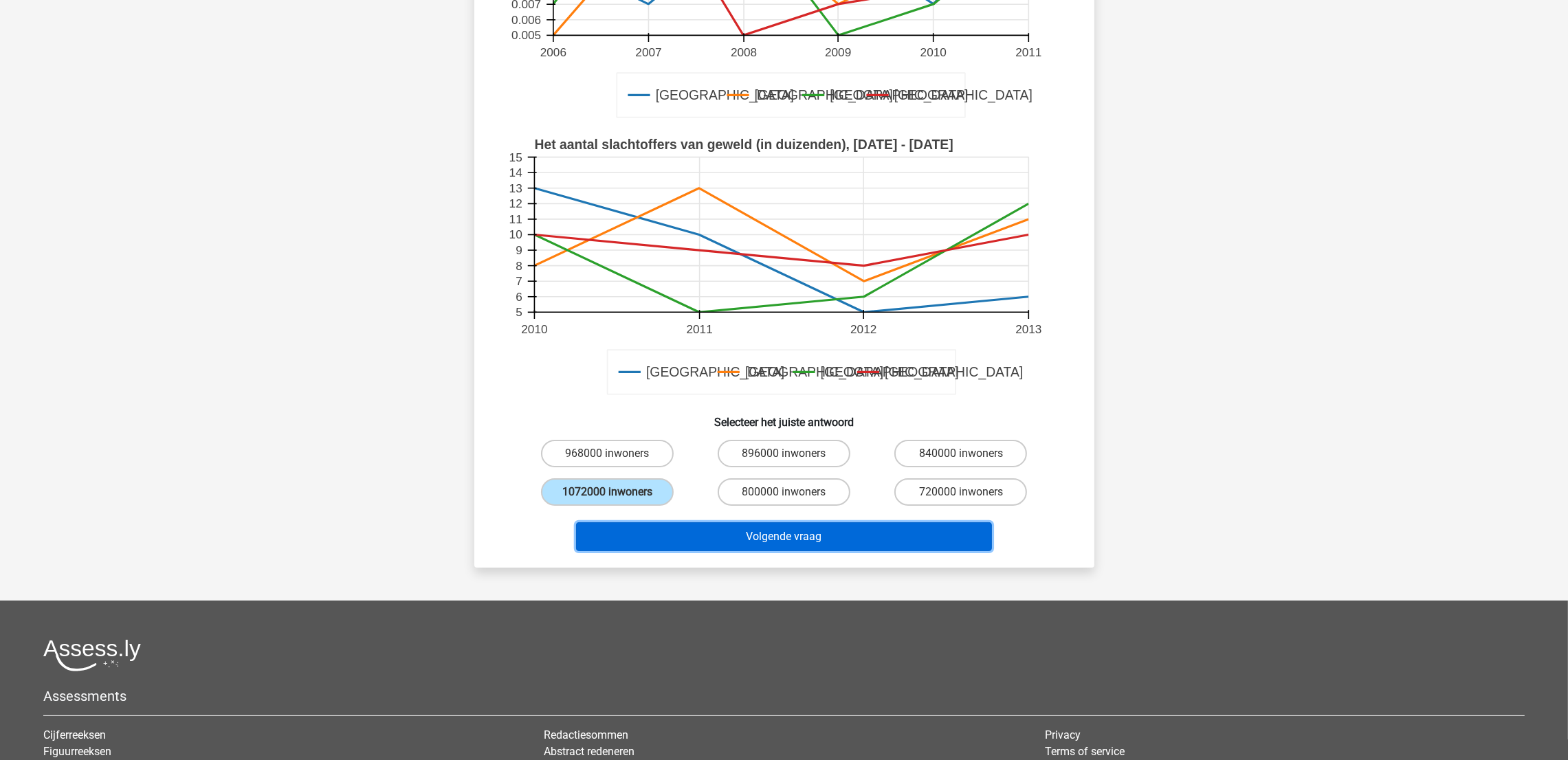
click at [693, 506] on button "Volgende vraag" at bounding box center [784, 537] width 416 height 29
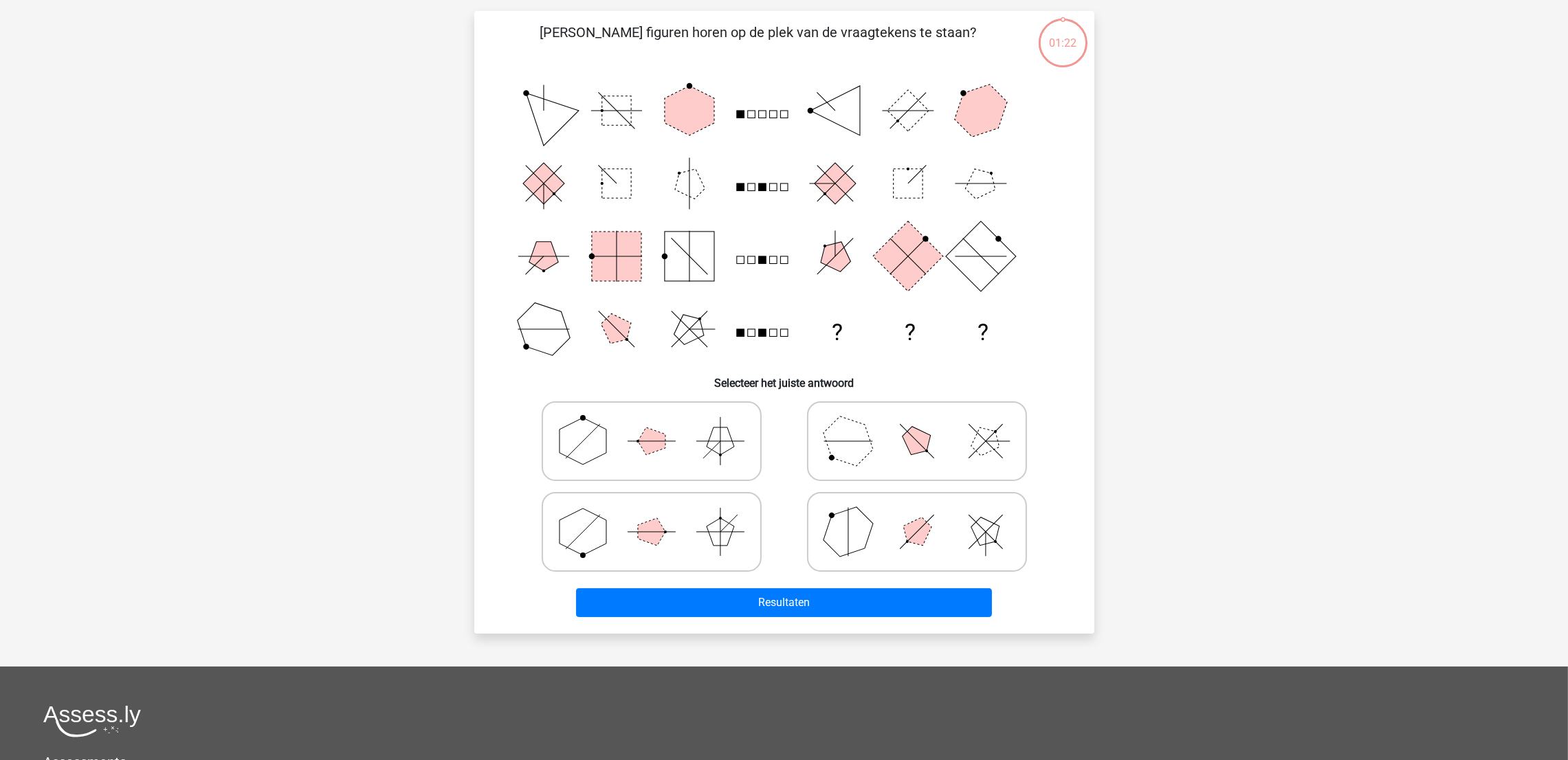
scroll to position [68, 0]
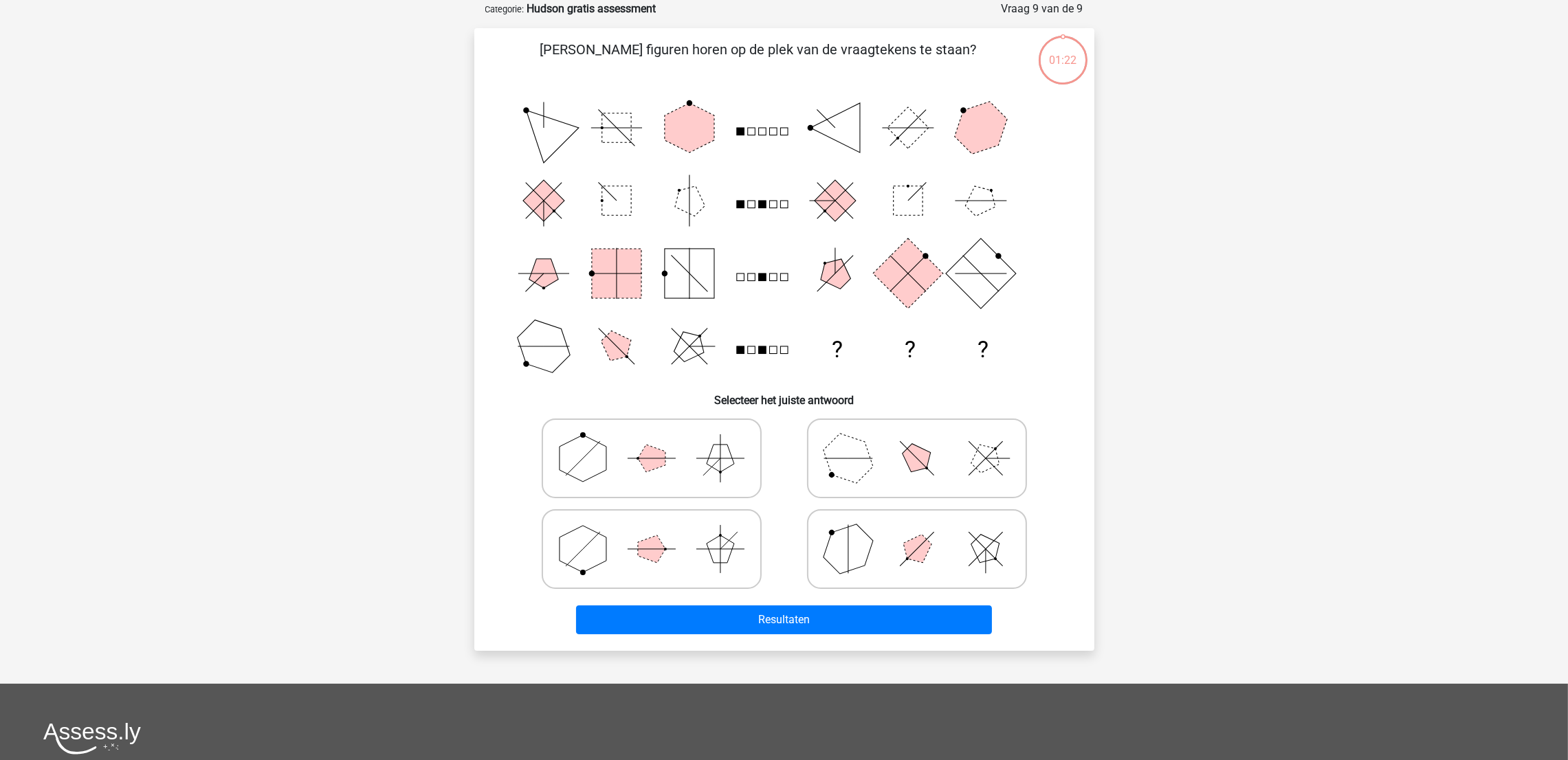
click at [1004, 505] on div at bounding box center [917, 548] width 265 height 90
click at [919, 506] on icon at bounding box center [916, 549] width 206 height 69
click at [919, 506] on input "radio" at bounding box center [921, 528] width 9 height 9
radio input "true"
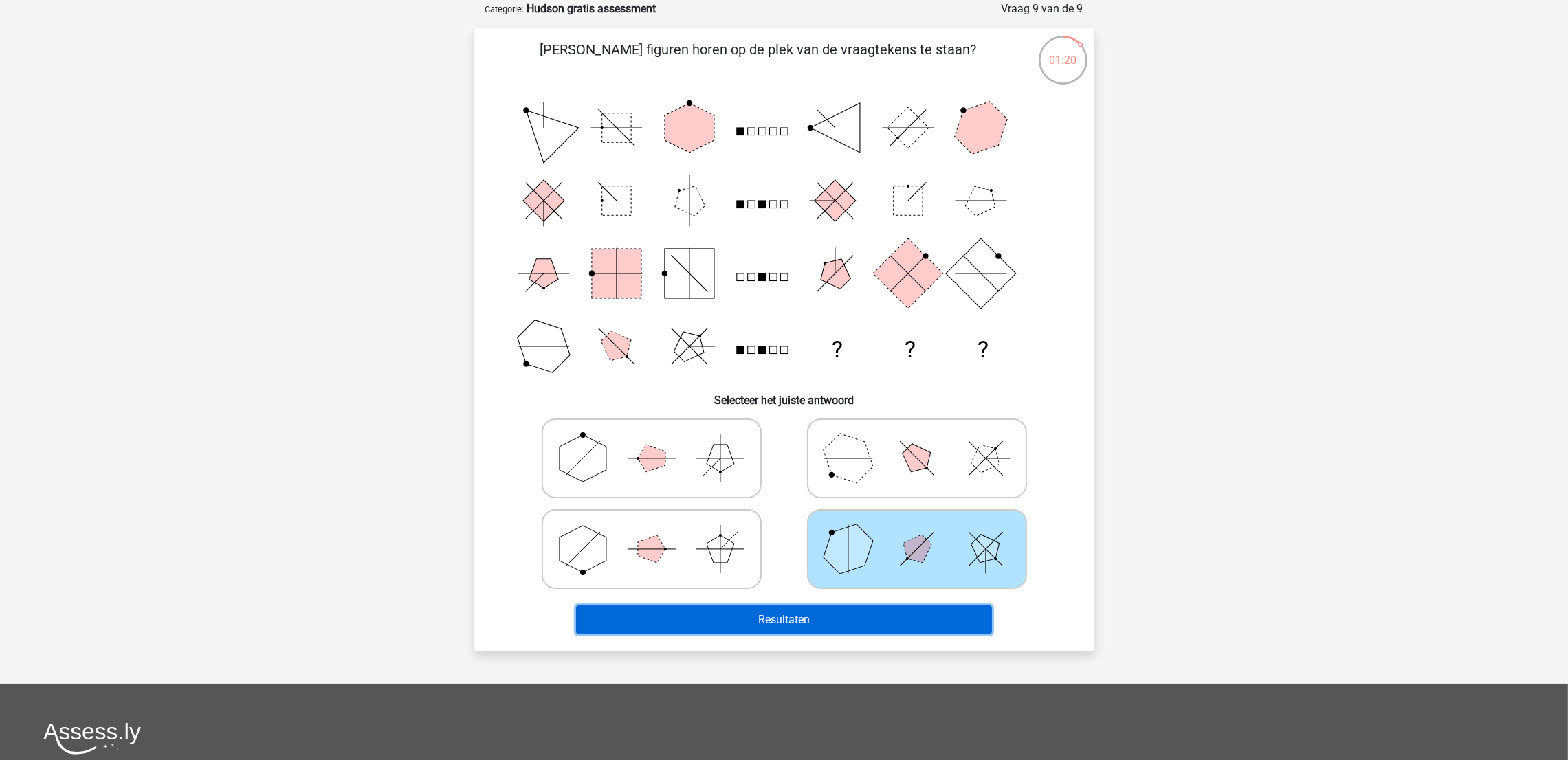
click at [827, 506] on button "Resultaten" at bounding box center [784, 620] width 416 height 29
